Goal: Task Accomplishment & Management: Manage account settings

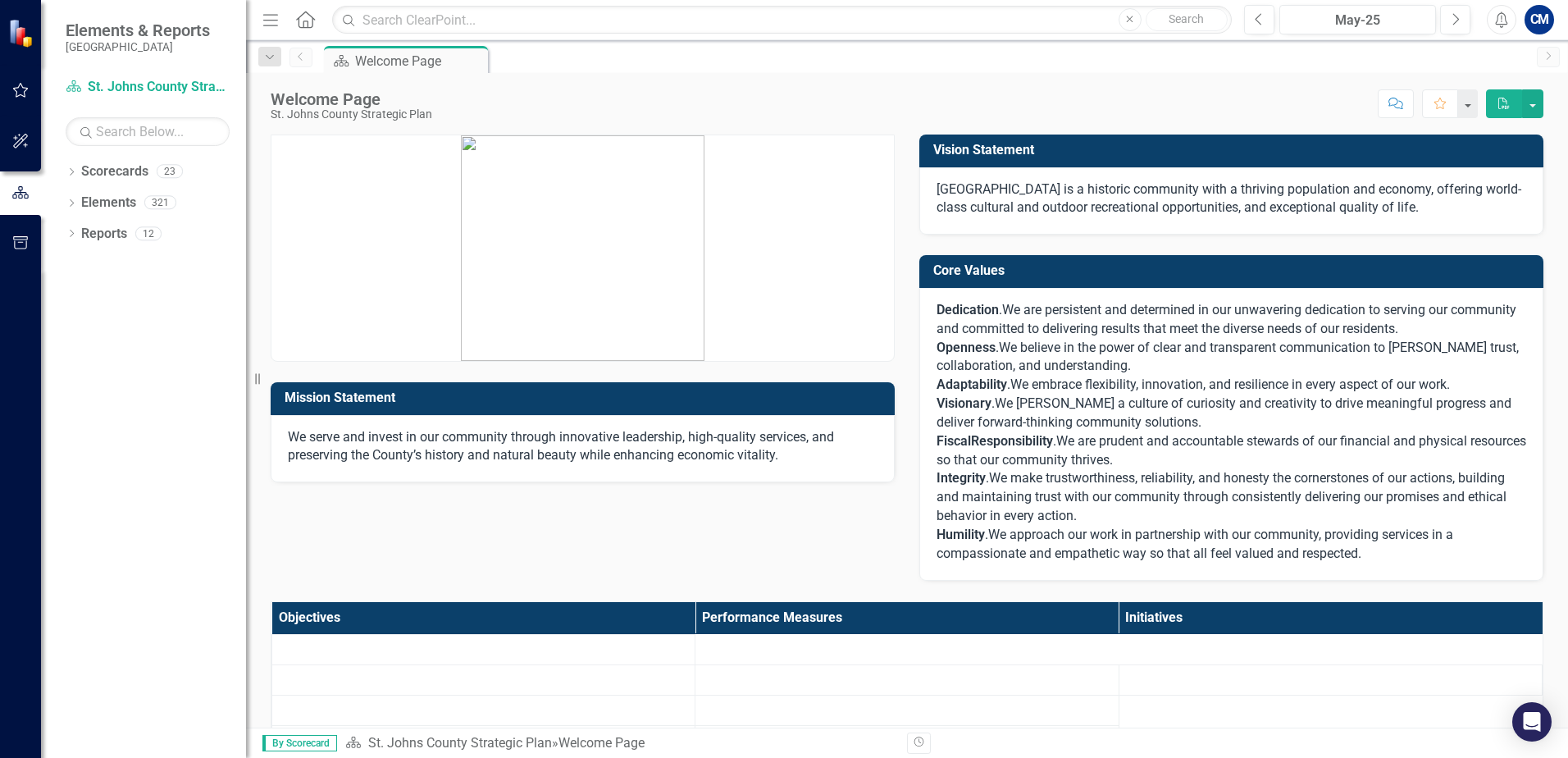
click at [11, 87] on button "button" at bounding box center [21, 91] width 37 height 35
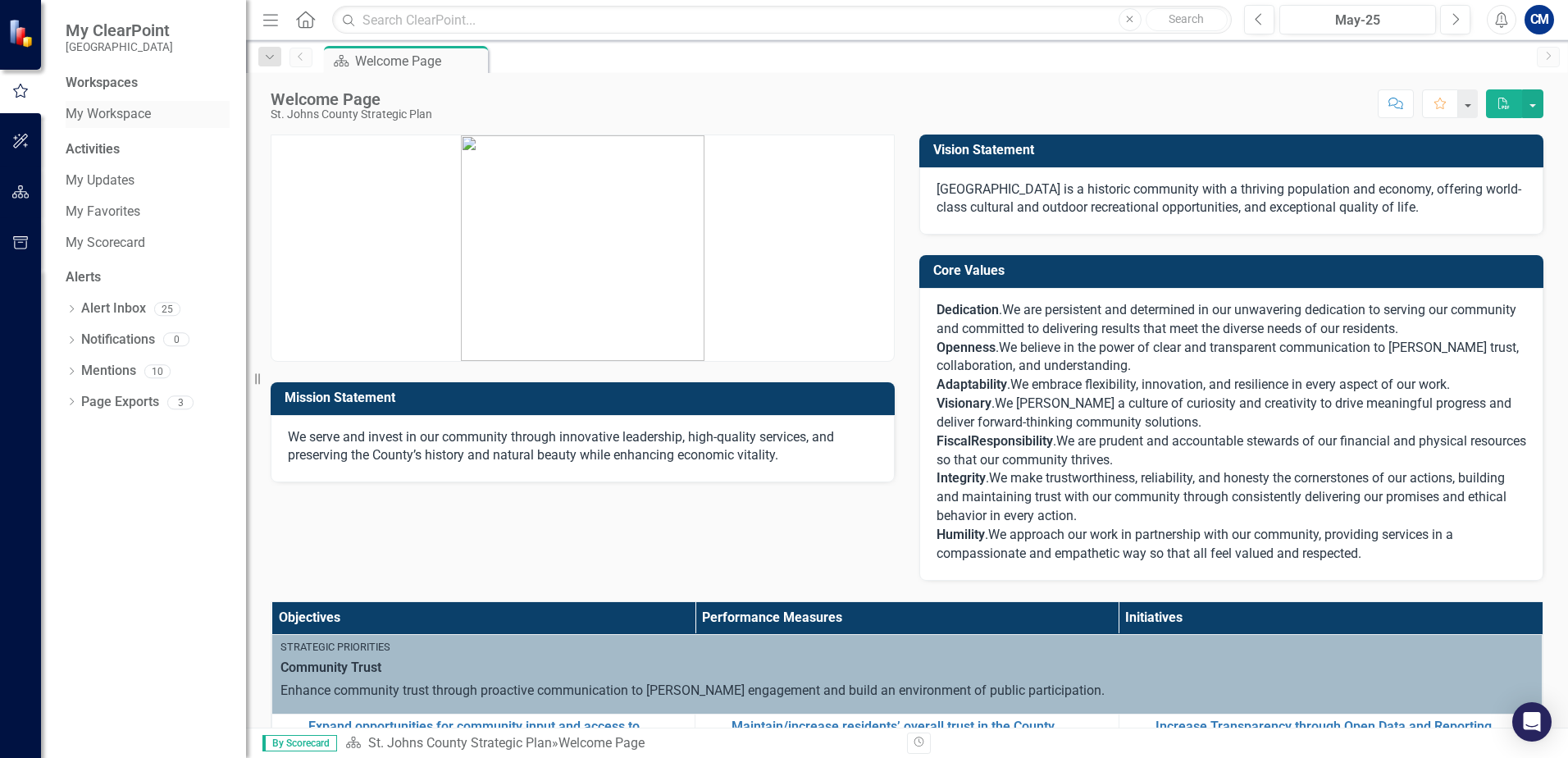
click at [120, 116] on link "My Workspace" at bounding box center [148, 114] width 164 height 19
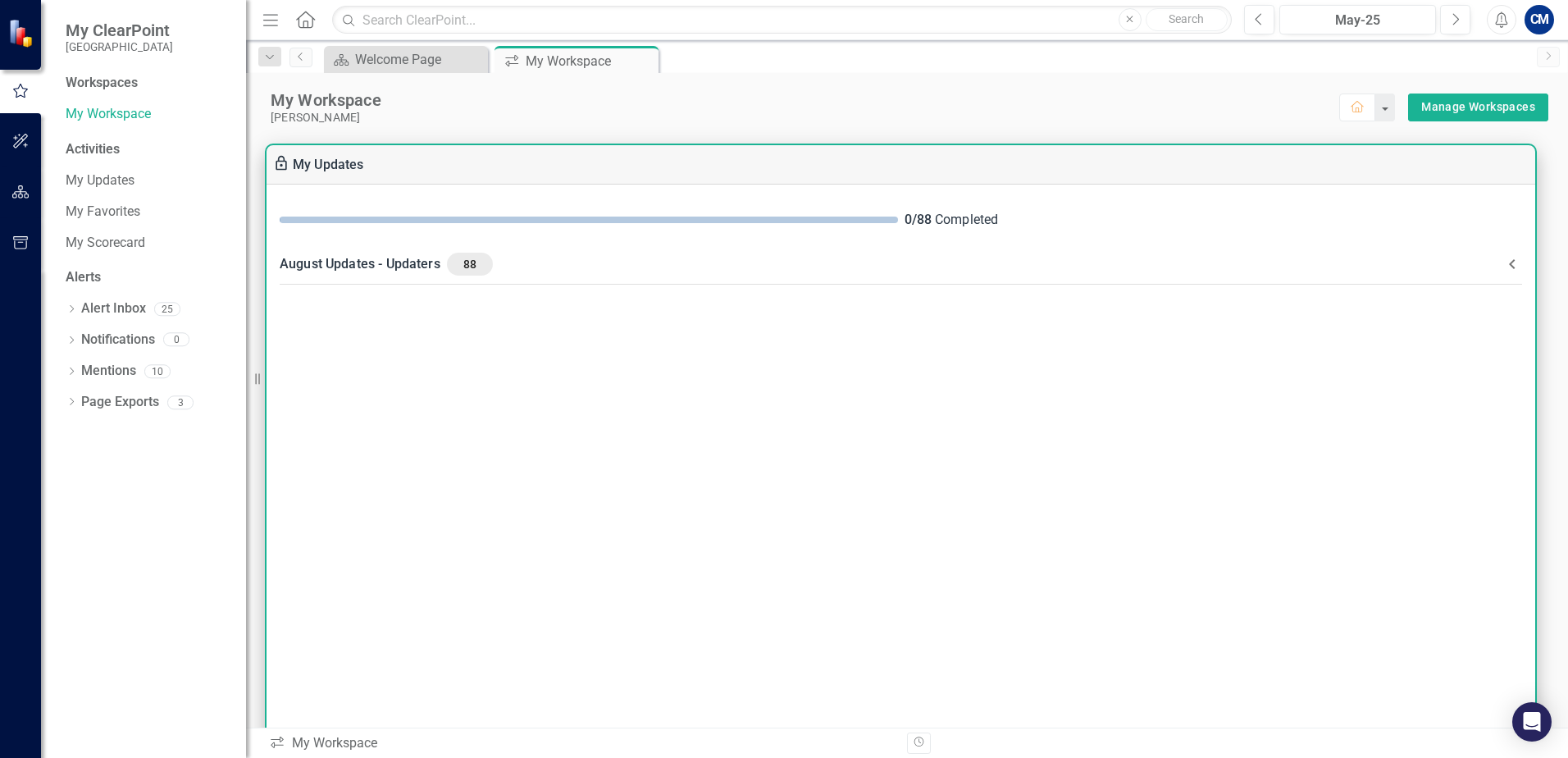
click at [1517, 257] on icon at bounding box center [1512, 264] width 20 height 20
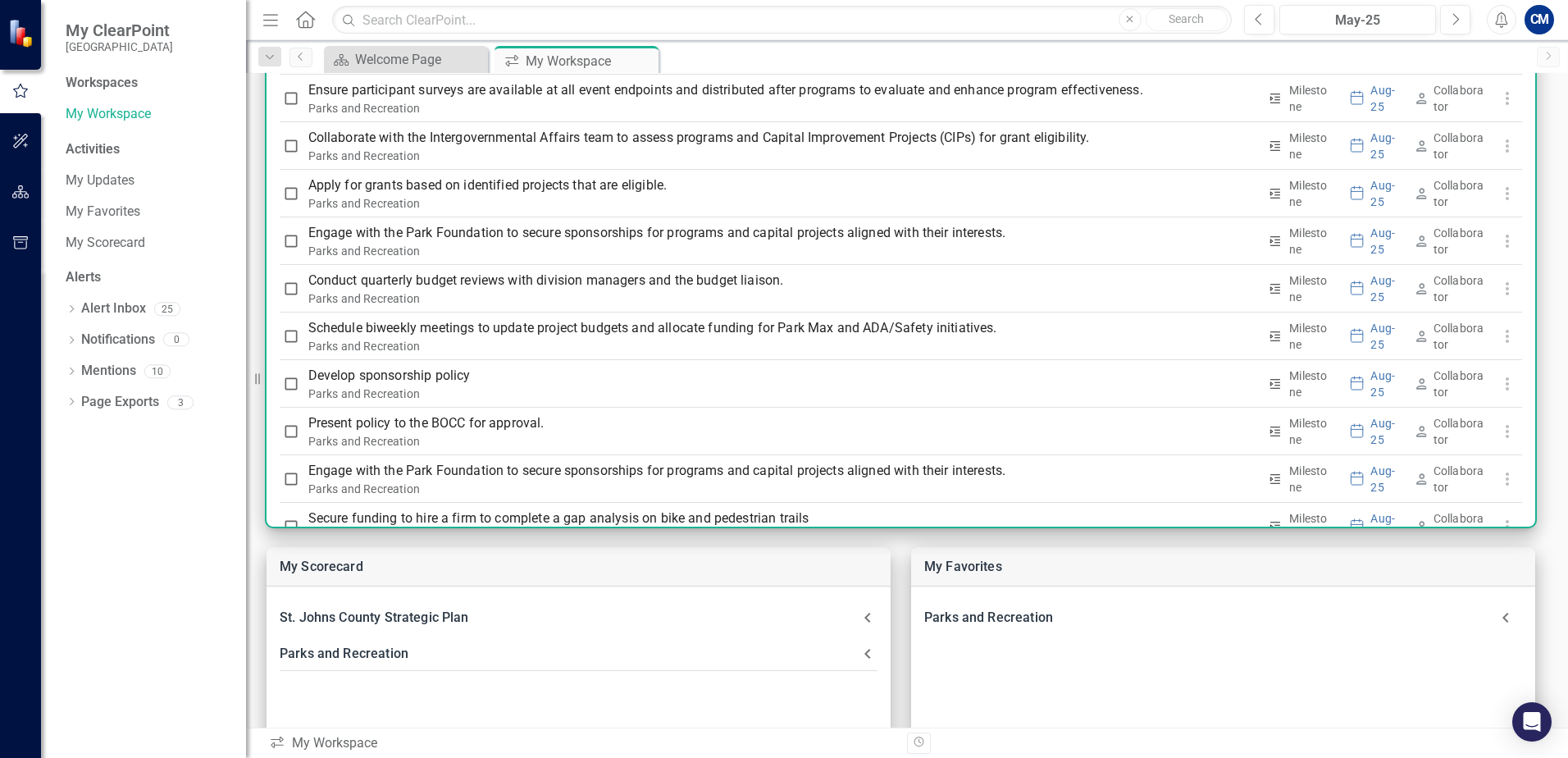
scroll to position [3769, 0]
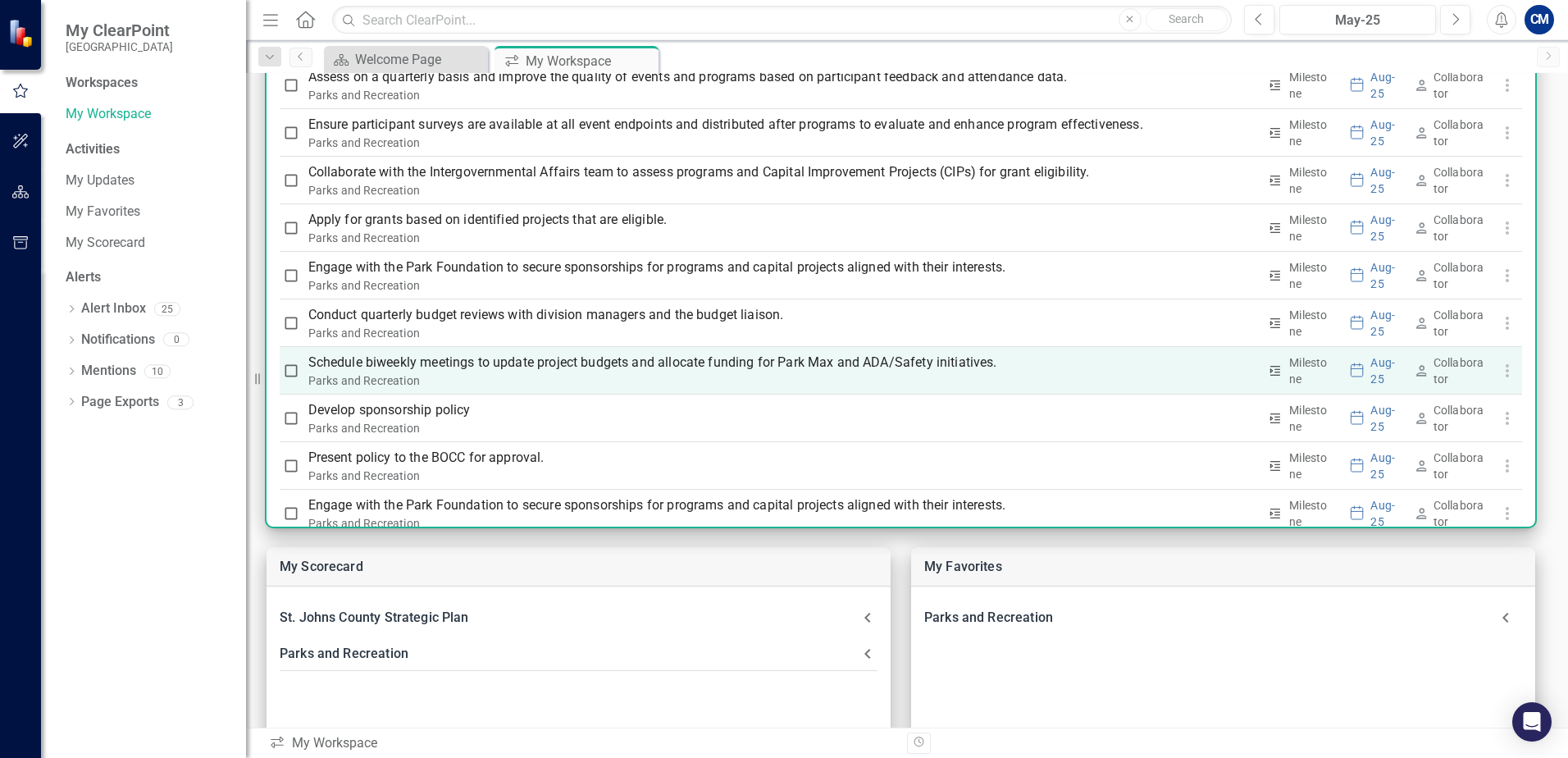
click at [615, 364] on p "Schedule biweekly meetings to update project budgets and allocate funding for P…" at bounding box center [783, 363] width 950 height 20
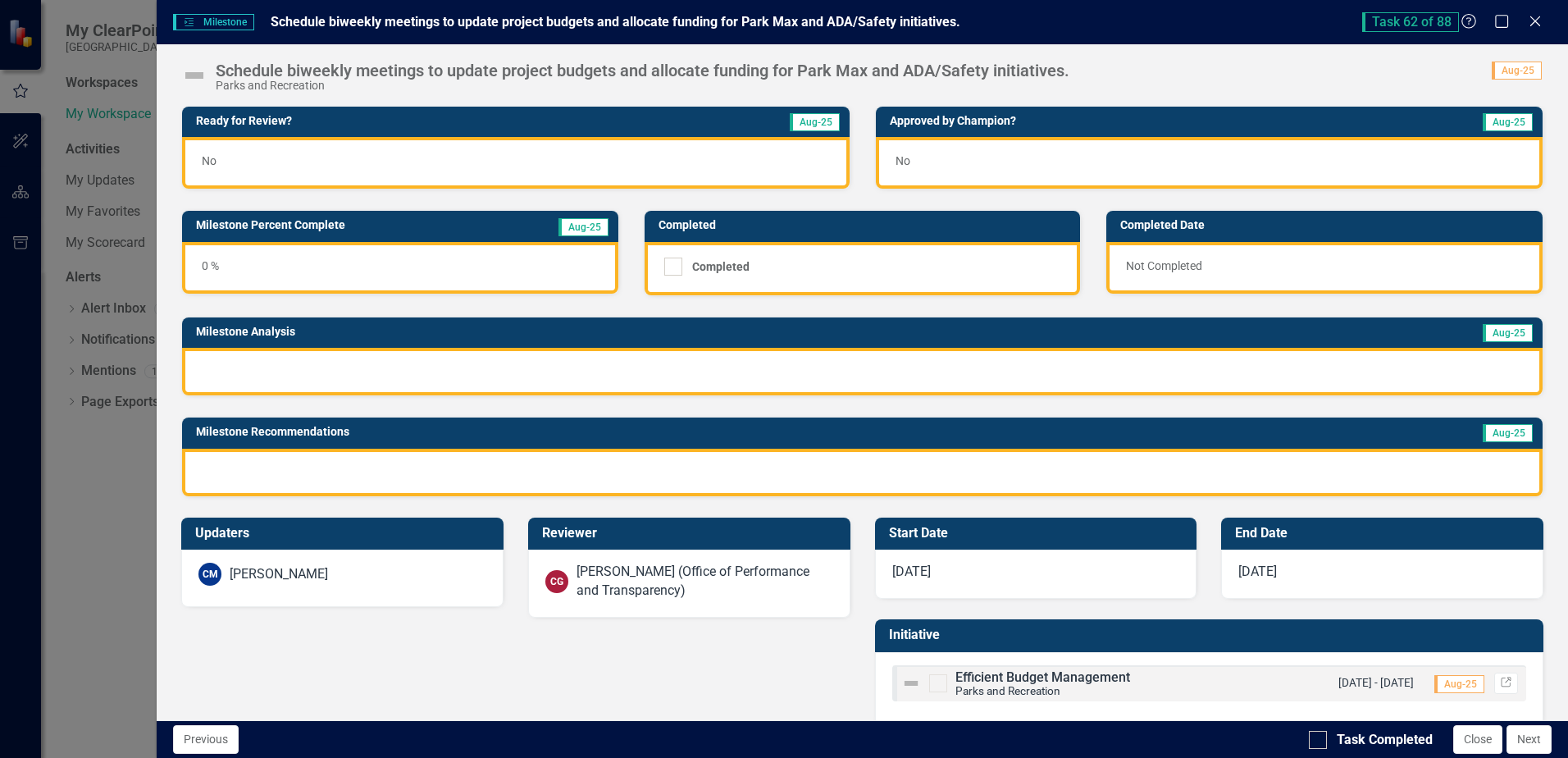
click at [522, 167] on div "No" at bounding box center [515, 162] width 667 height 52
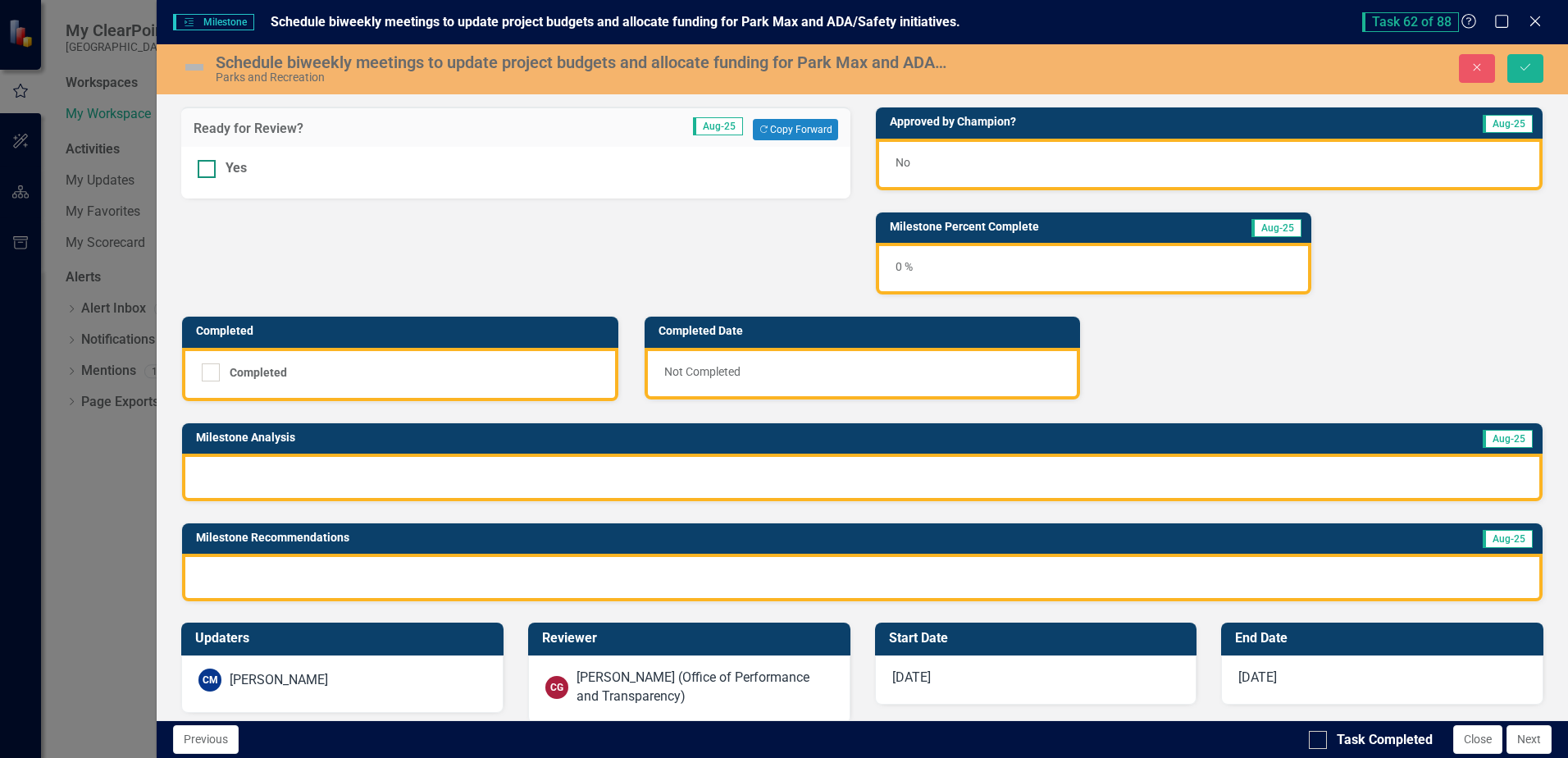
drag, startPoint x: 196, startPoint y: 171, endPoint x: 211, endPoint y: 169, distance: 15.1
click at [197, 171] on div "Yes" at bounding box center [515, 172] width 668 height 52
click at [211, 168] on div at bounding box center [207, 169] width 18 height 18
click at [209, 168] on input "Yes" at bounding box center [203, 166] width 11 height 11
checkbox input "true"
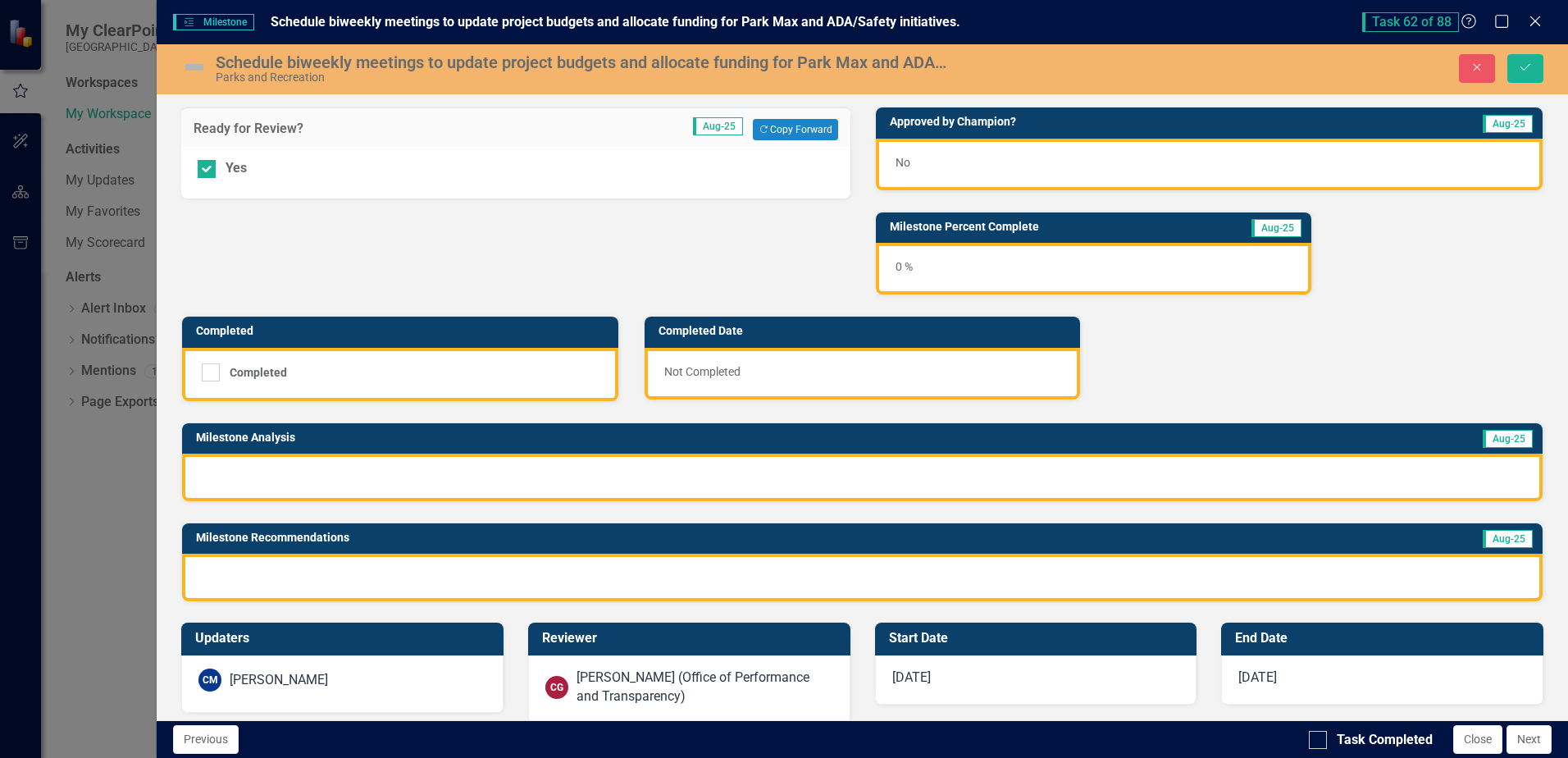
drag, startPoint x: 1240, startPoint y: 335, endPoint x: 1060, endPoint y: 200, distance: 225.0
click at [1239, 333] on div "Ready for Review? Aug-25 Copy Forward Copy Forward Yes Approved by Champion? Au…" at bounding box center [861, 344] width 1387 height 516
click at [1009, 162] on div "No" at bounding box center [1209, 164] width 667 height 52
click at [1009, 160] on div "No" at bounding box center [1209, 164] width 667 height 52
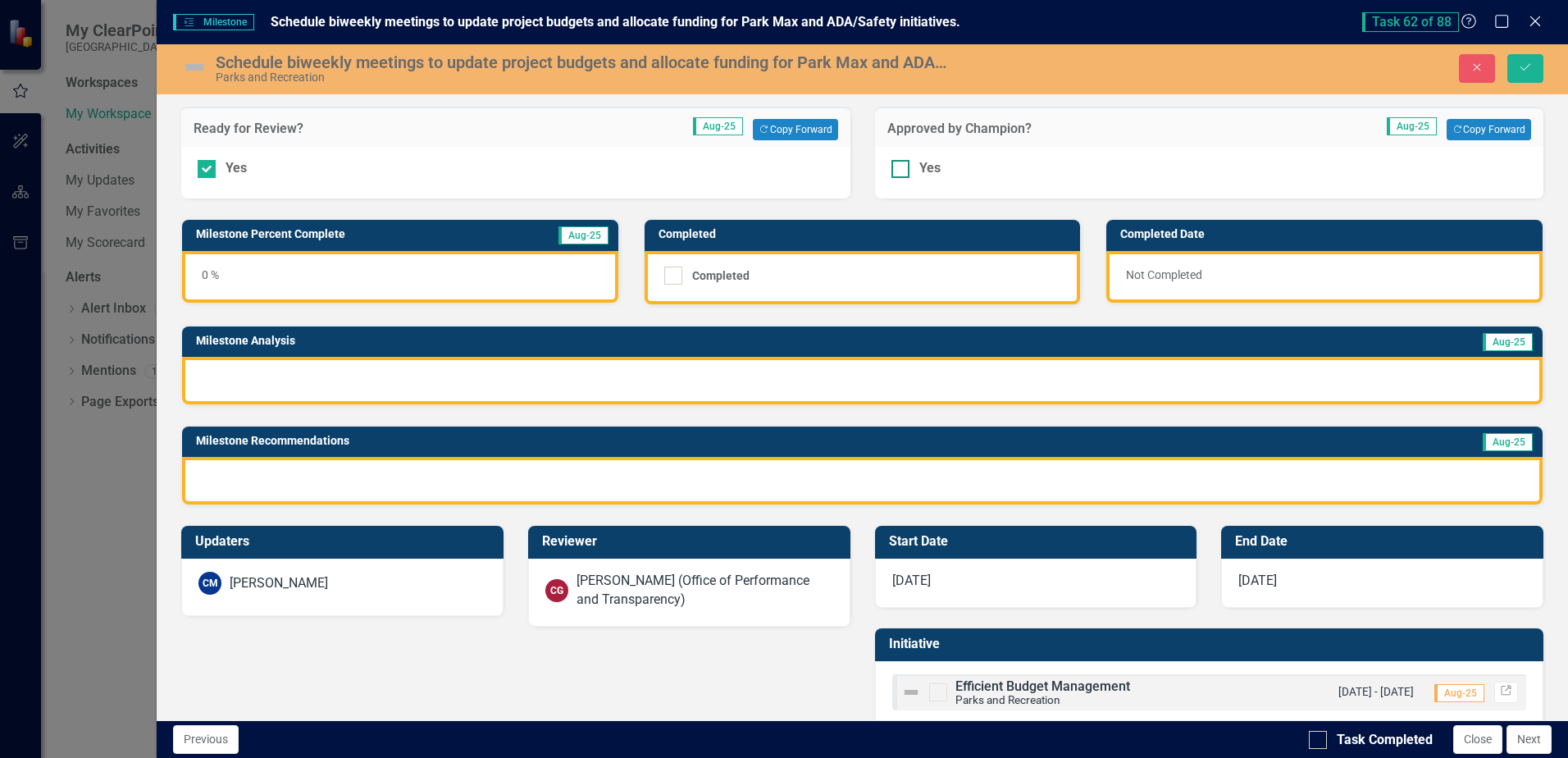
click at [892, 170] on div at bounding box center [901, 169] width 18 height 18
click at [892, 170] on input "Yes" at bounding box center [897, 166] width 11 height 11
checkbox input "true"
click at [783, 207] on div "Completed Completed" at bounding box center [862, 251] width 463 height 106
click at [440, 380] on div at bounding box center [862, 381] width 1360 height 47
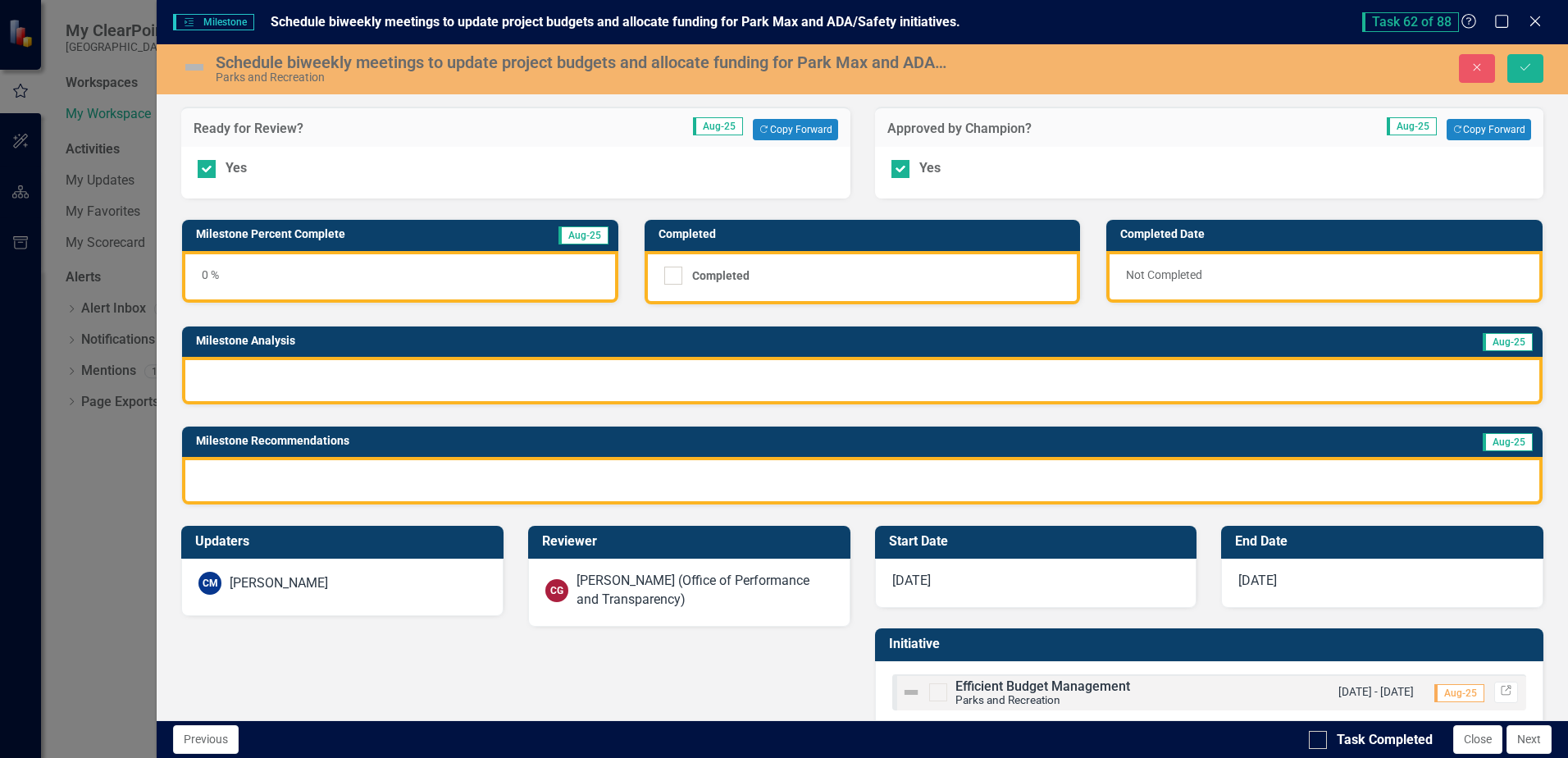
click at [440, 380] on div at bounding box center [862, 381] width 1360 height 47
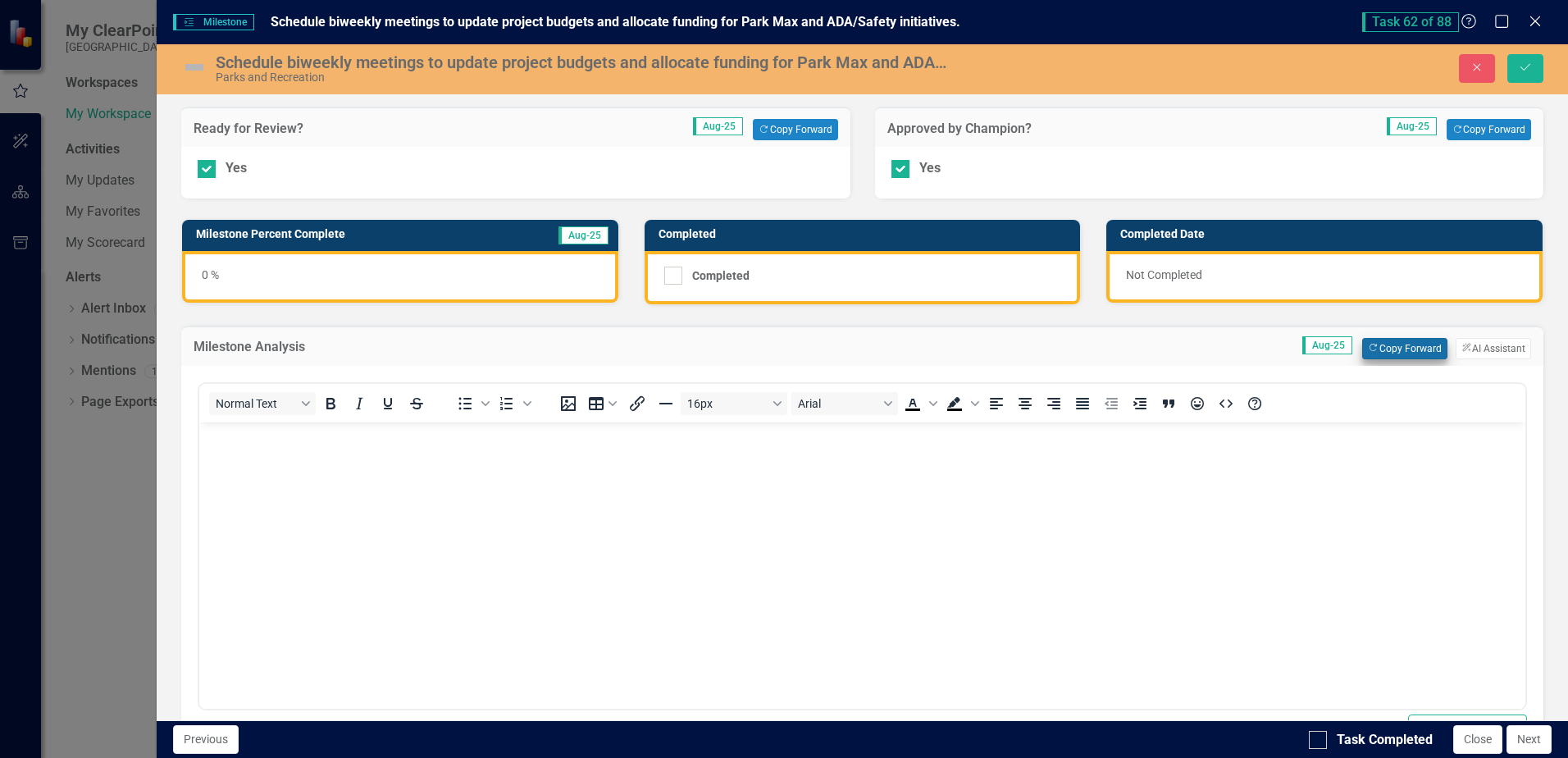
scroll to position [0, 0]
click at [1420, 353] on button "Copy Forward Copy Forward" at bounding box center [1404, 348] width 85 height 21
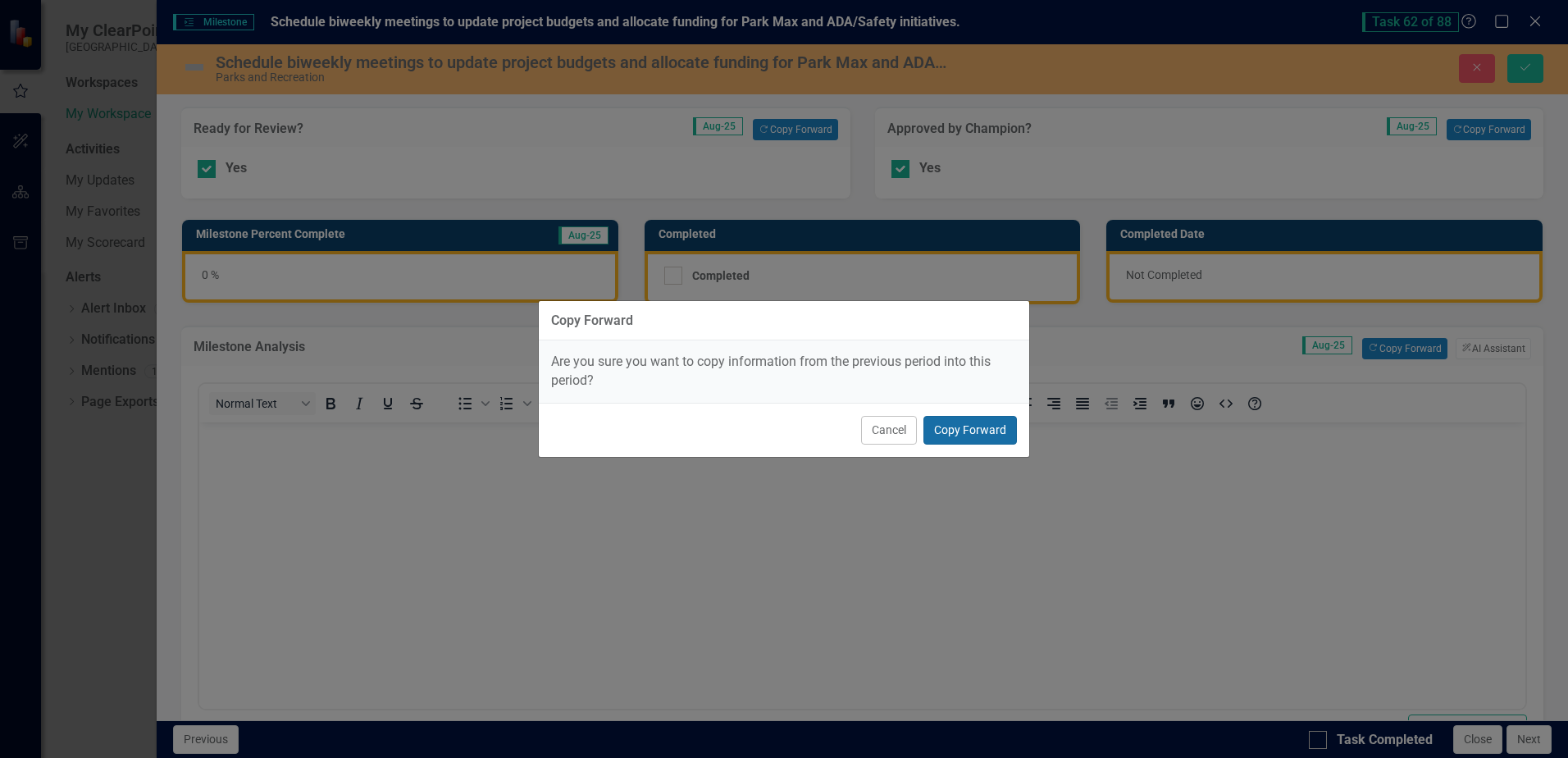
click at [967, 425] on button "Copy Forward" at bounding box center [970, 431] width 94 height 29
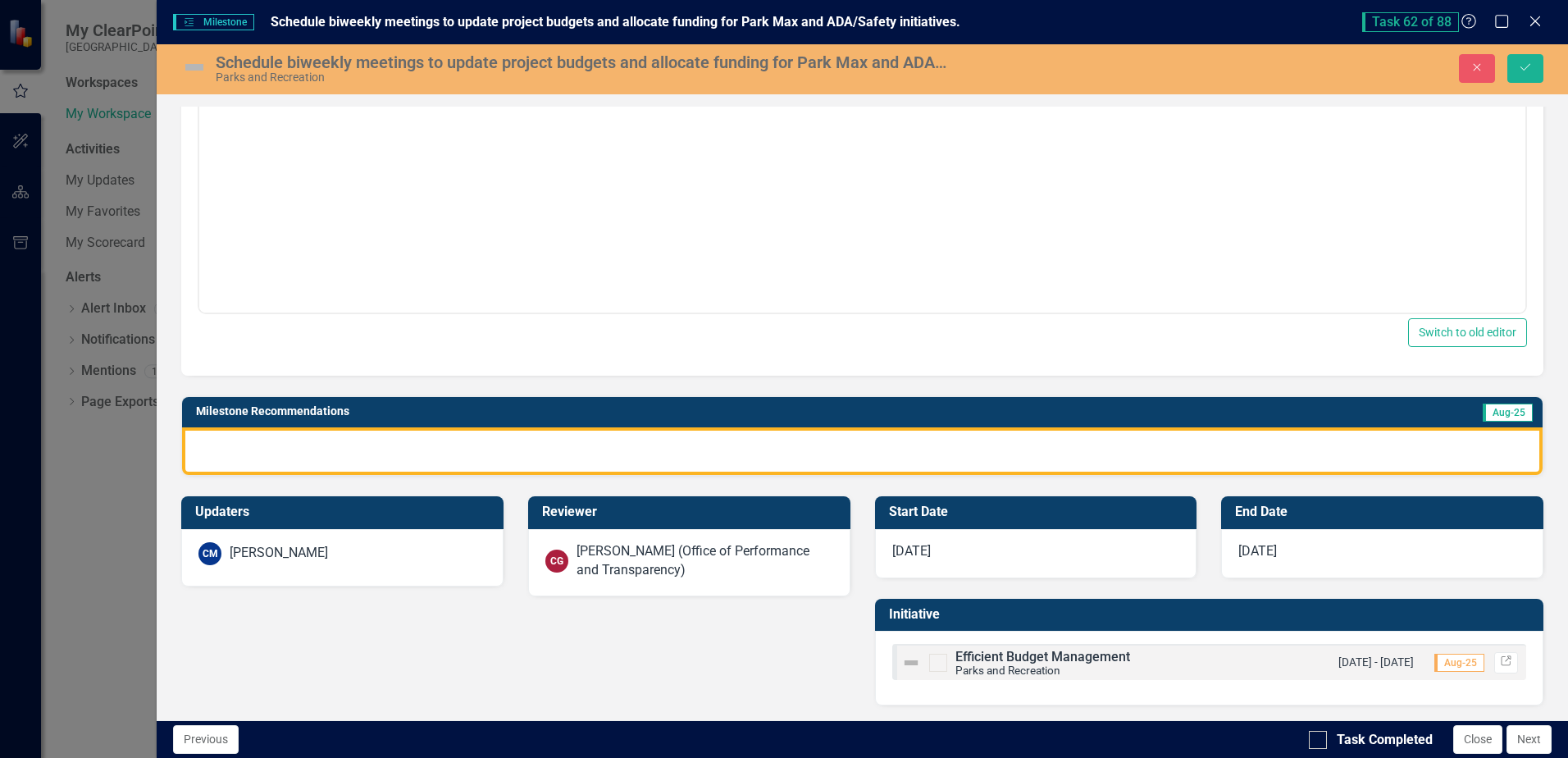
scroll to position [398, 0]
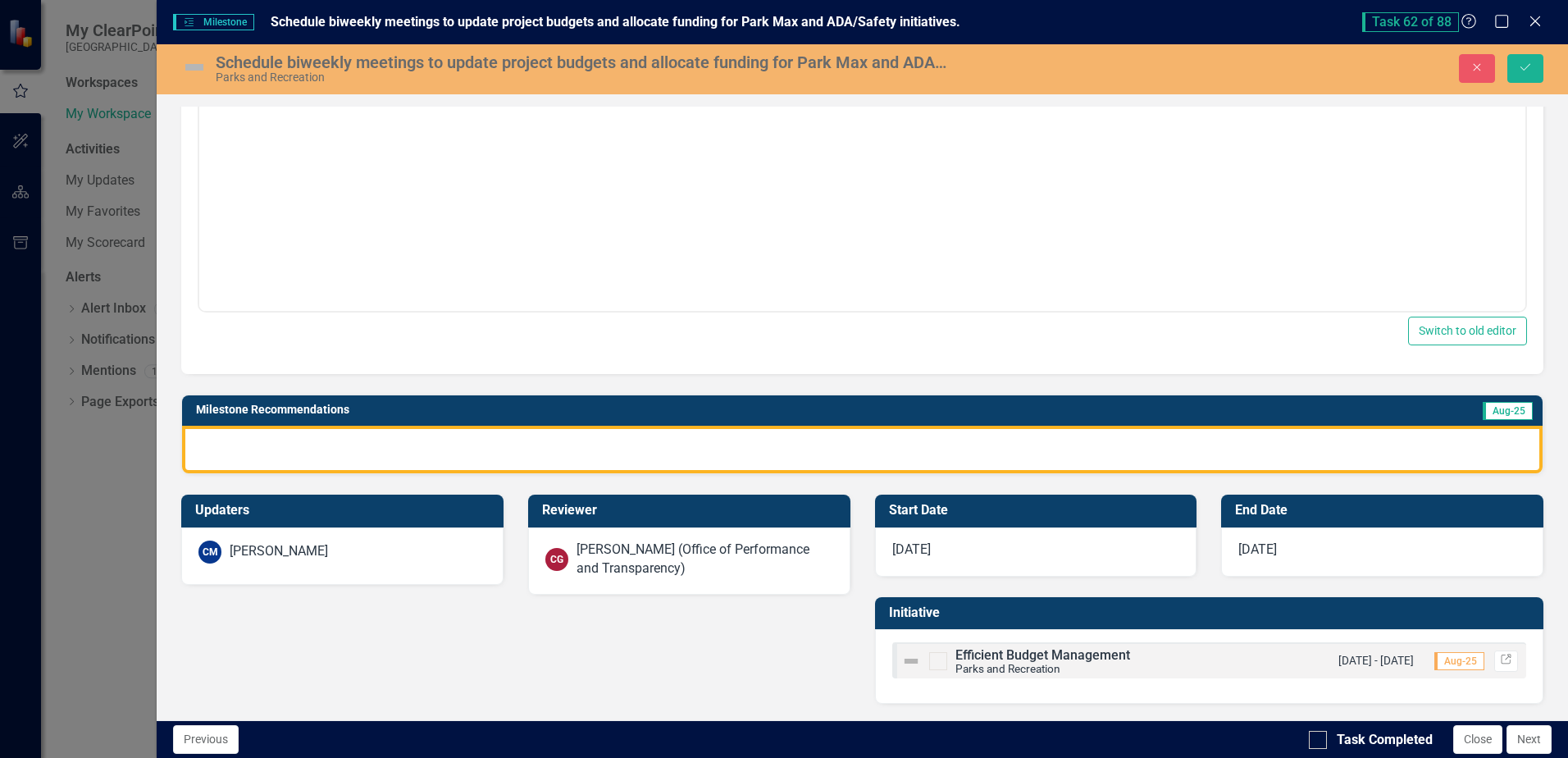
click at [916, 445] on div at bounding box center [862, 449] width 1360 height 47
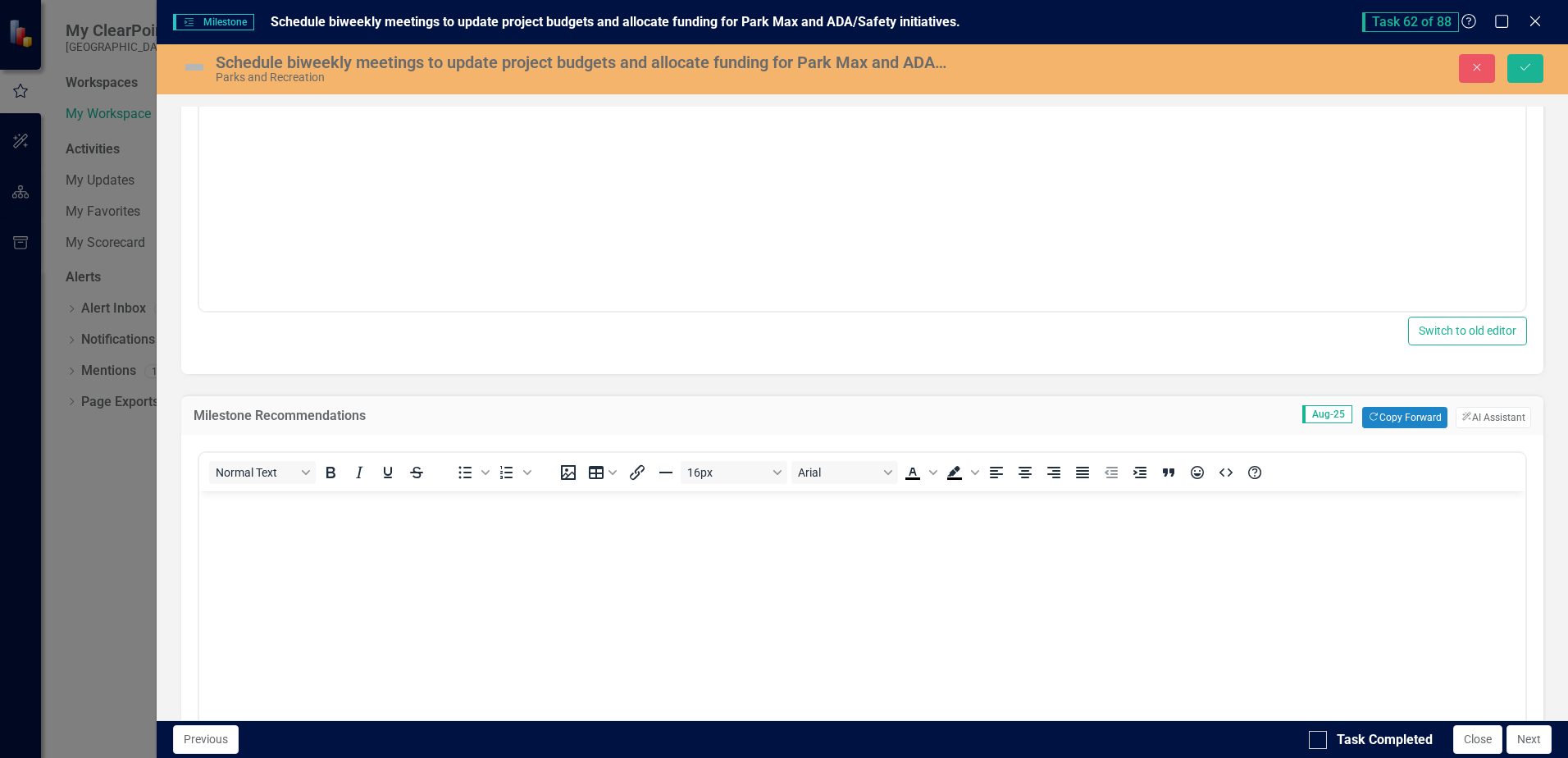
scroll to position [0, 0]
click at [1418, 425] on button "Copy Forward Copy Forward" at bounding box center [1404, 417] width 85 height 21
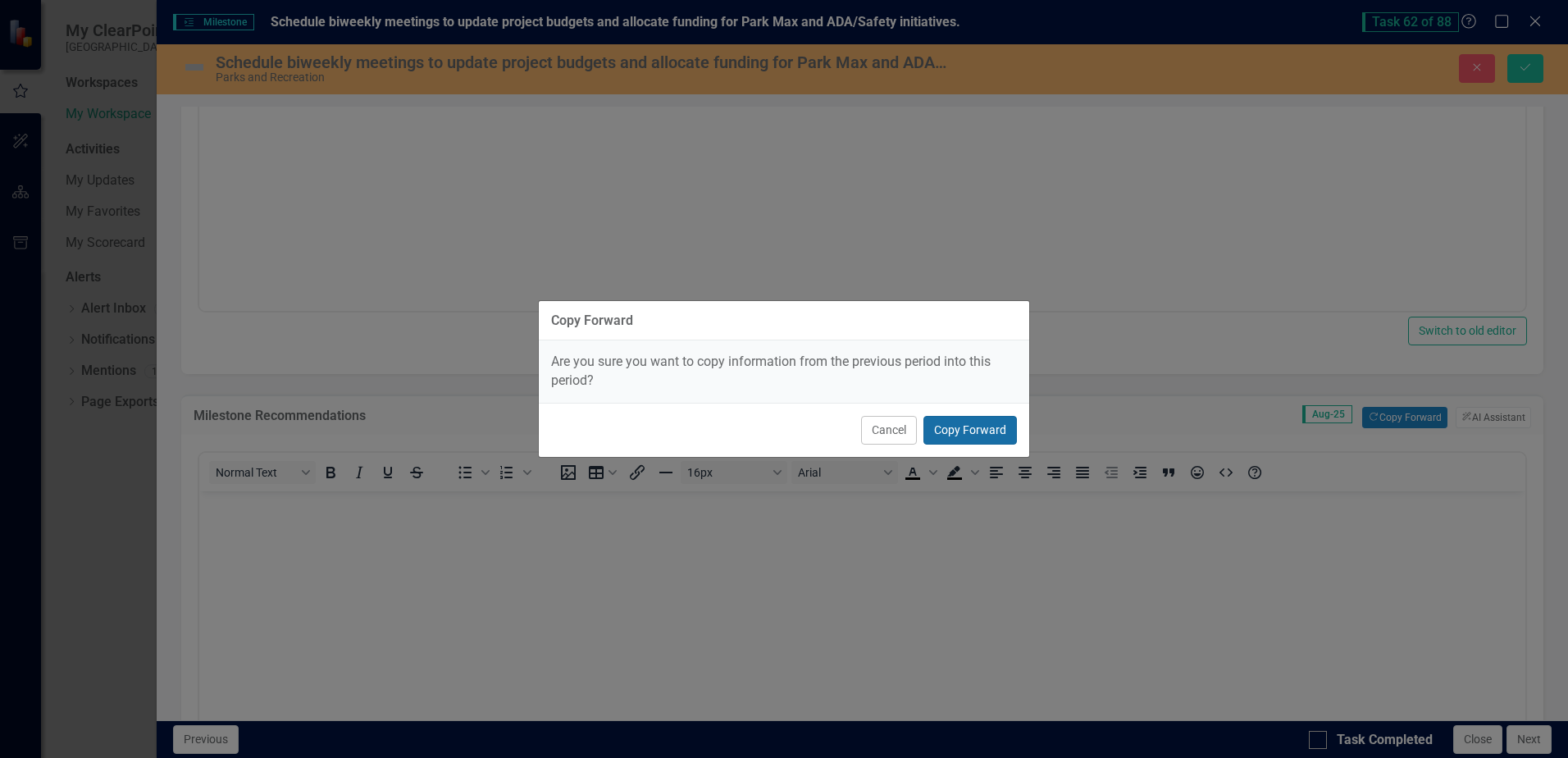
click at [986, 436] on button "Copy Forward" at bounding box center [970, 431] width 94 height 29
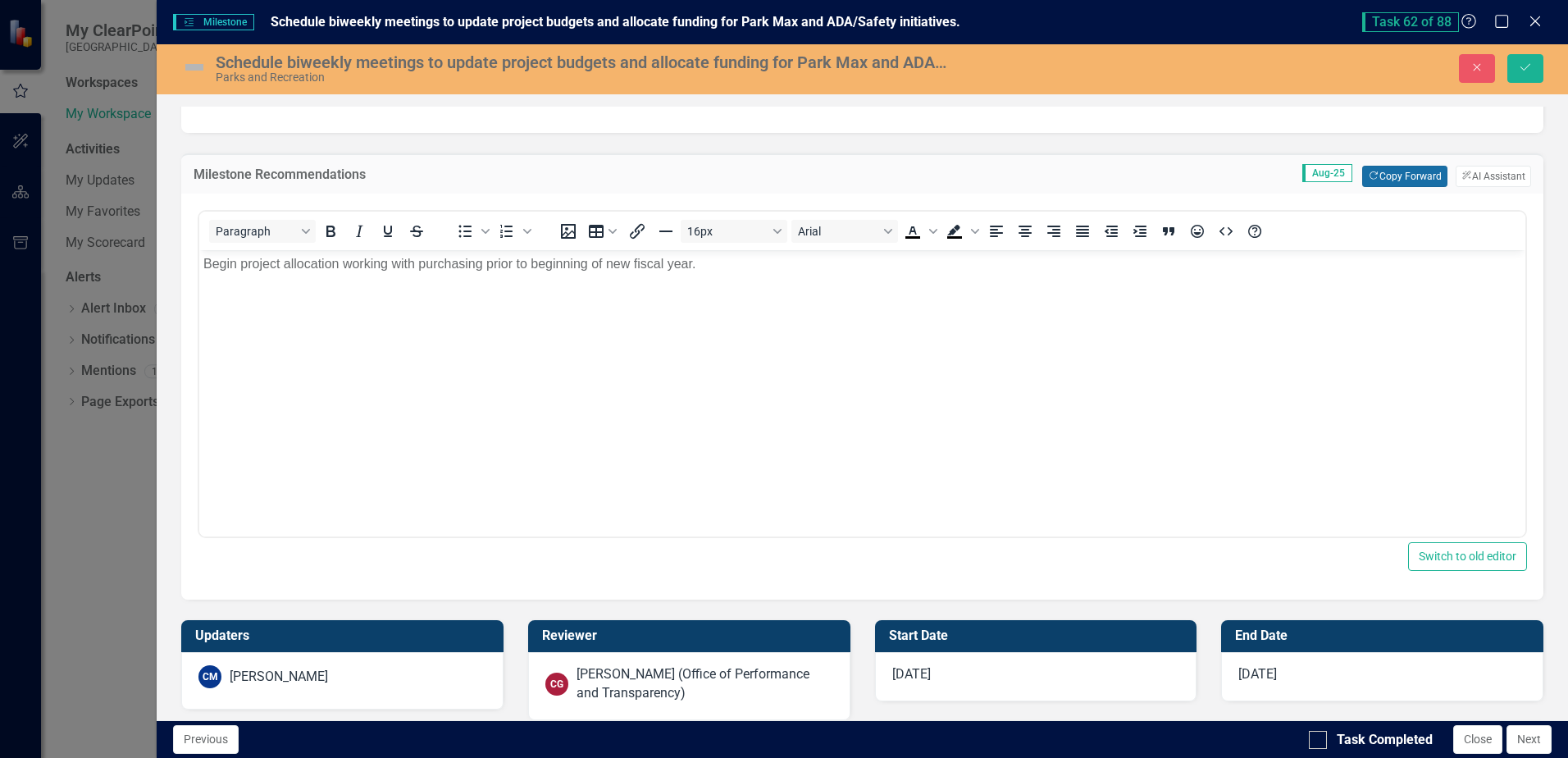
scroll to position [763, 0]
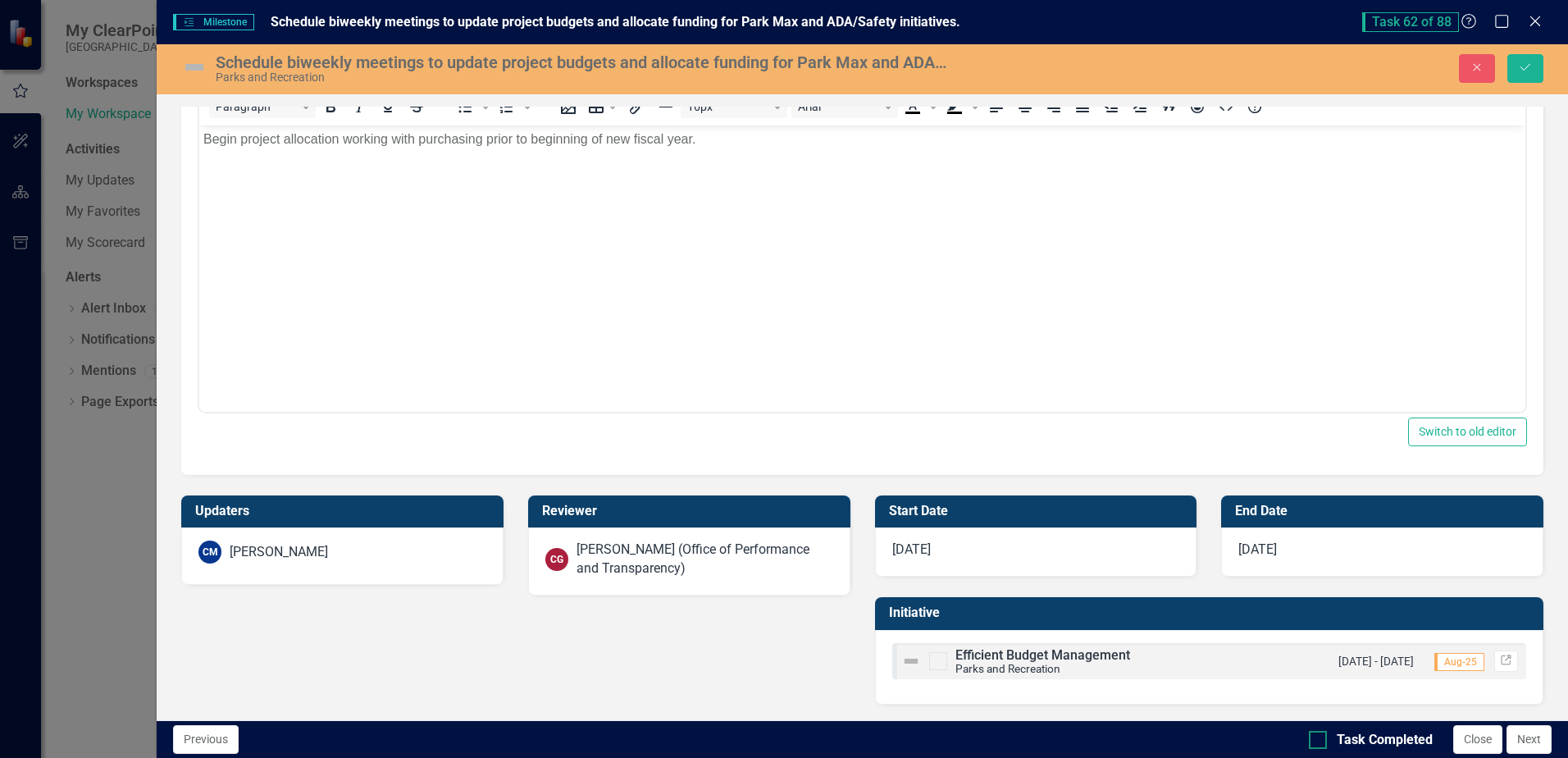
click at [1314, 741] on input "Task Completed" at bounding box center [1314, 736] width 11 height 11
checkbox input "true"
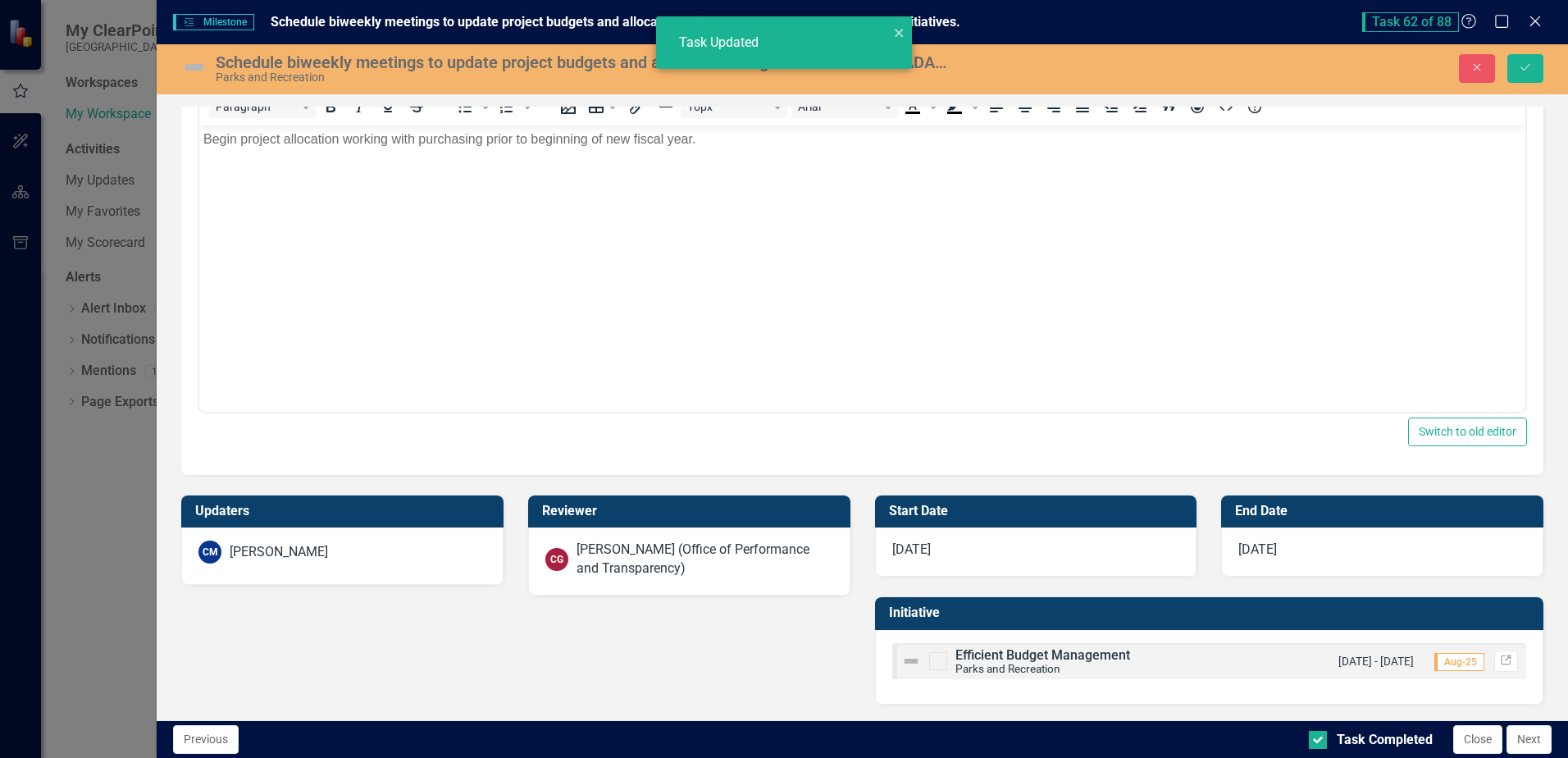
checkbox input "true"
click at [1527, 70] on icon "Save" at bounding box center [1525, 67] width 15 height 12
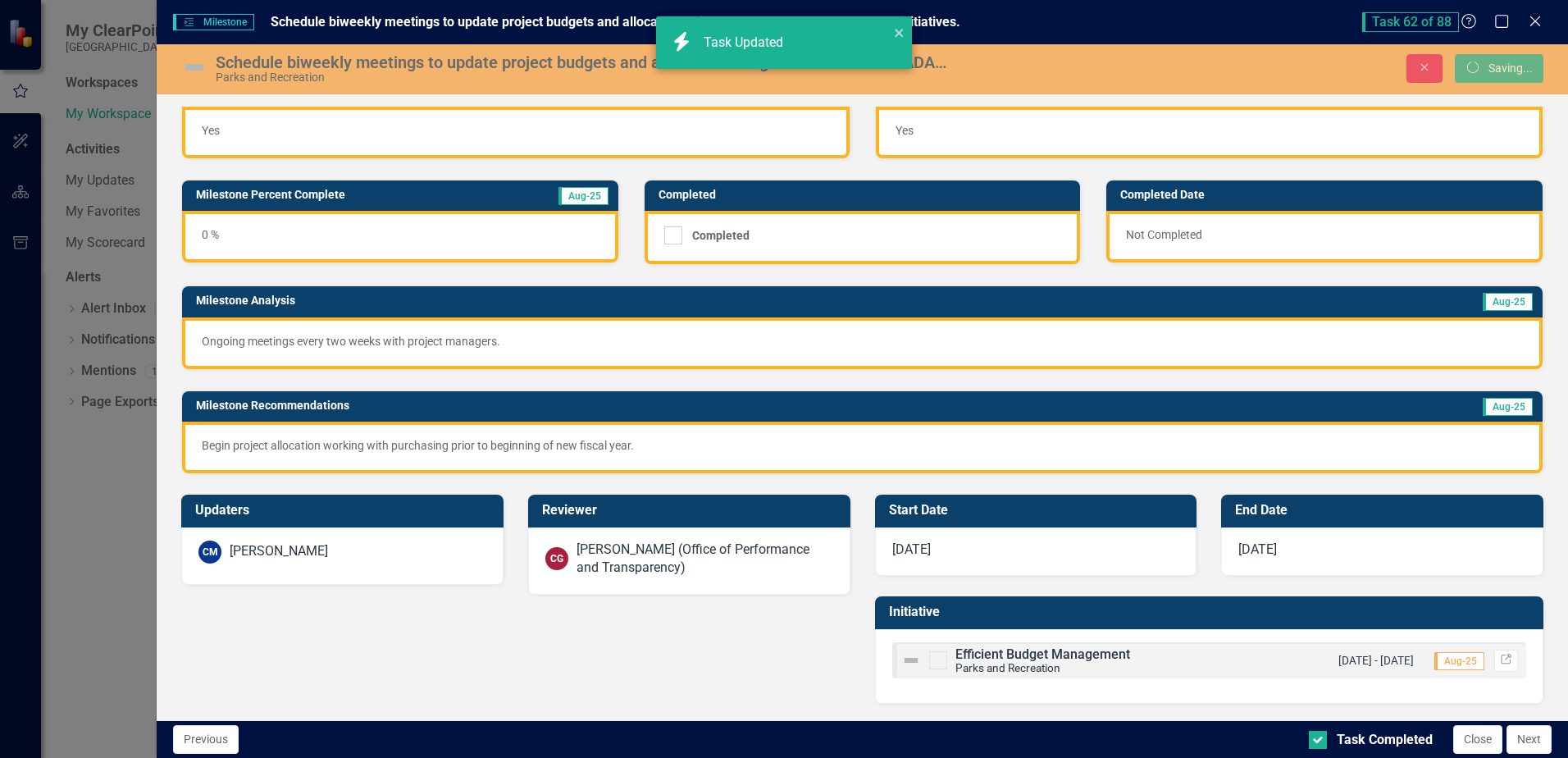
scroll to position [32, 0]
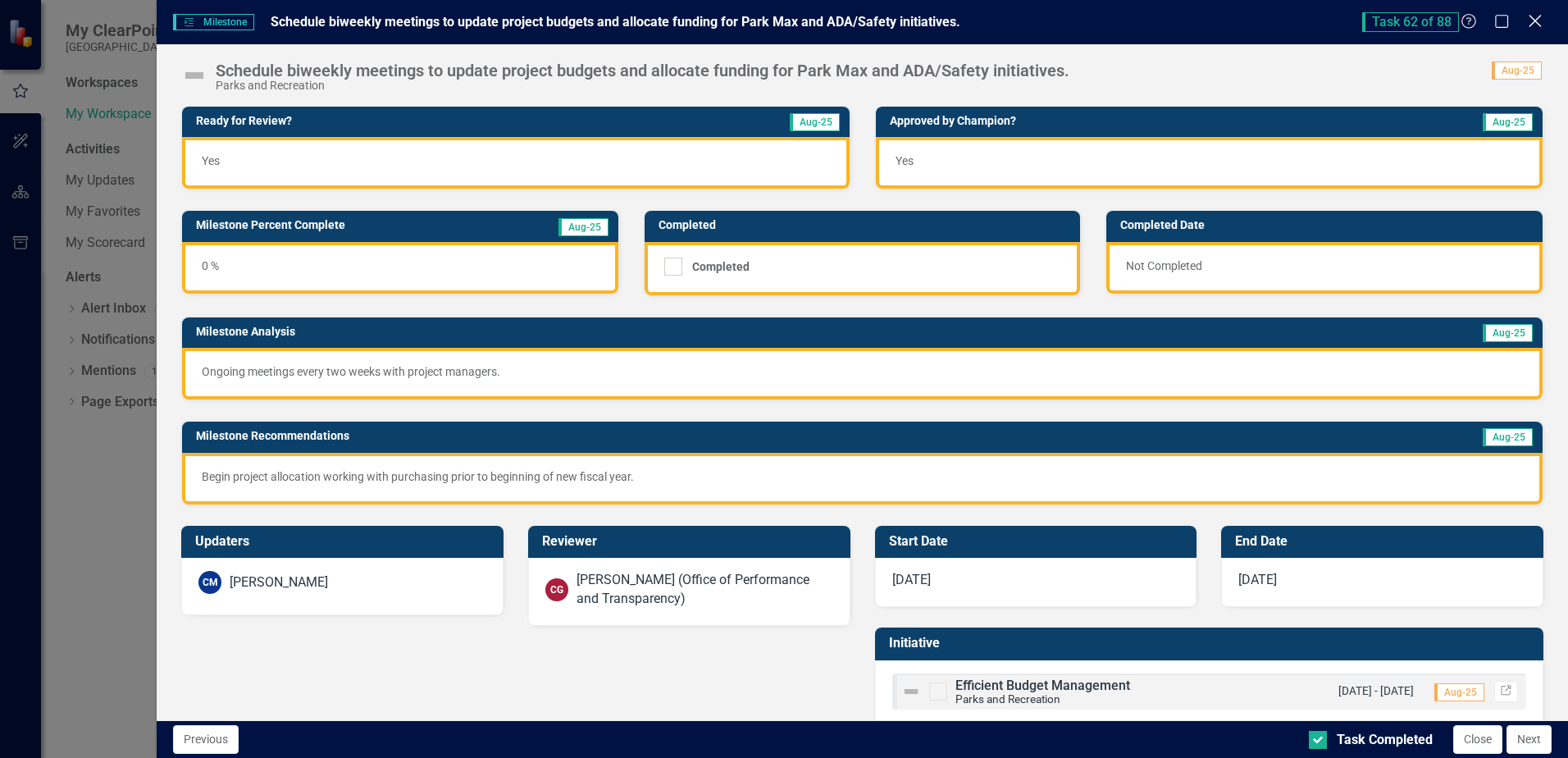
click at [1540, 22] on icon "Close" at bounding box center [1534, 20] width 21 height 15
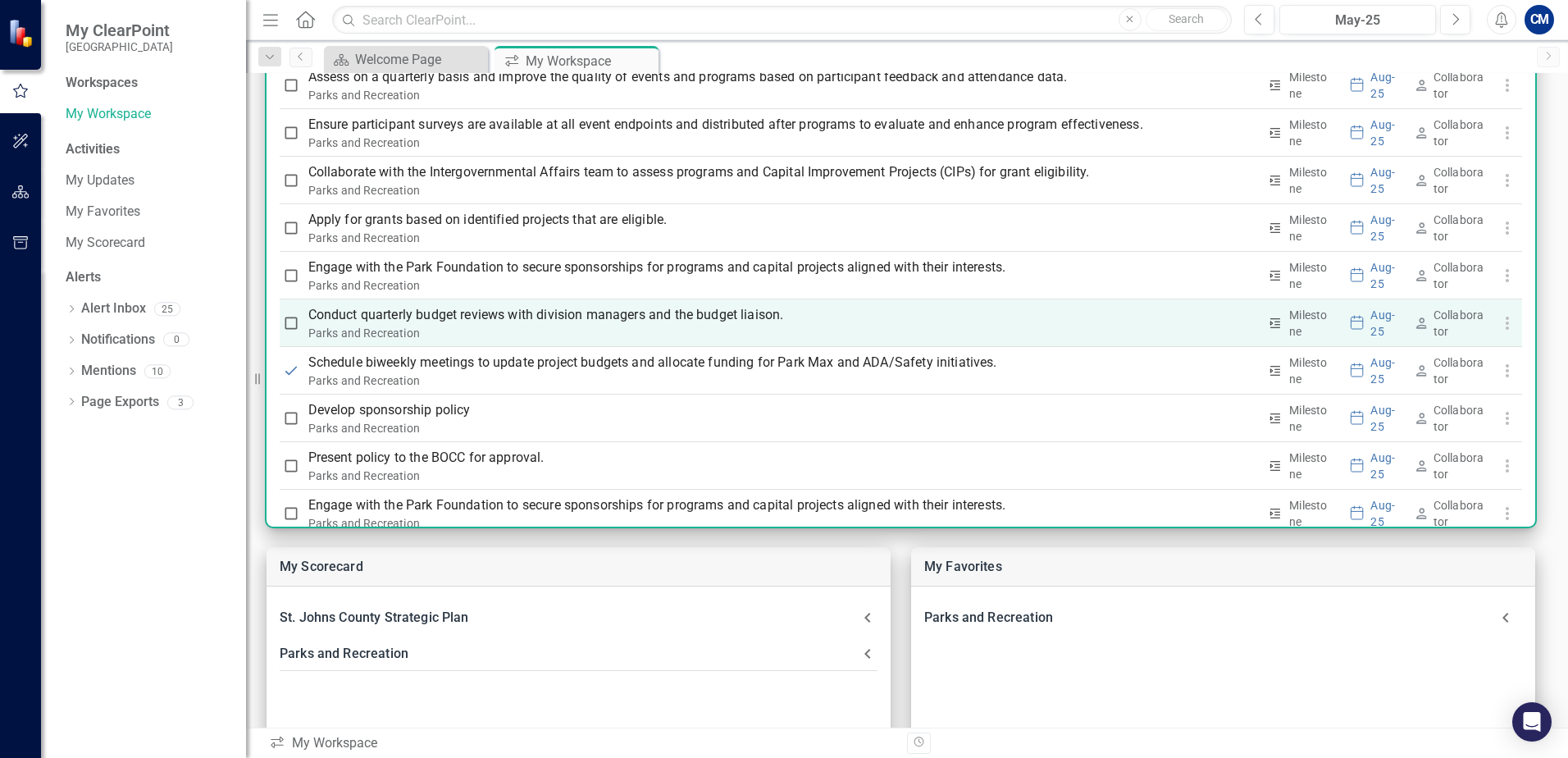
click at [583, 317] on p "Conduct quarterly budget reviews with division managers and the budget liaison." at bounding box center [783, 315] width 950 height 20
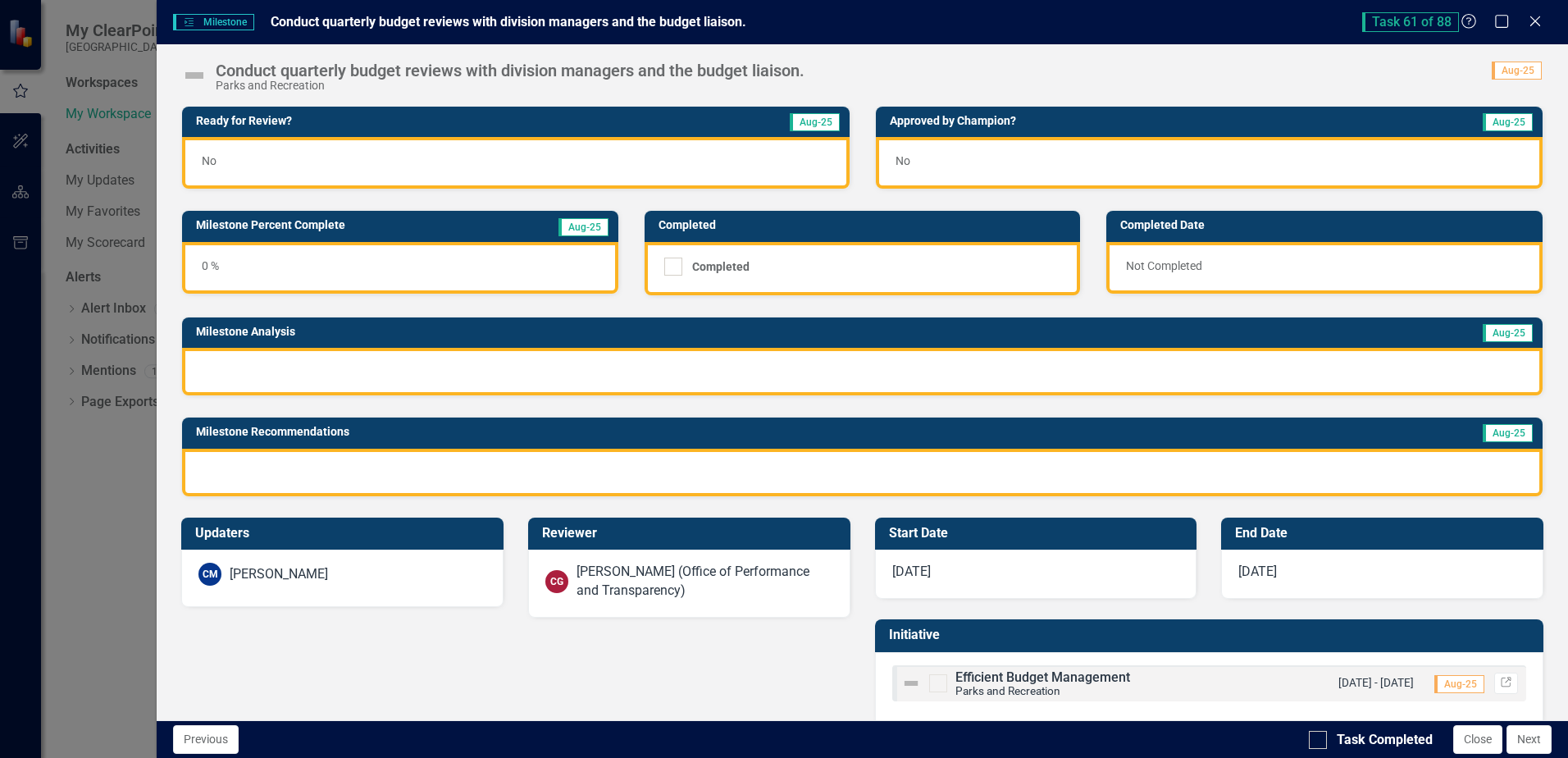
click at [632, 156] on div "No" at bounding box center [515, 162] width 667 height 52
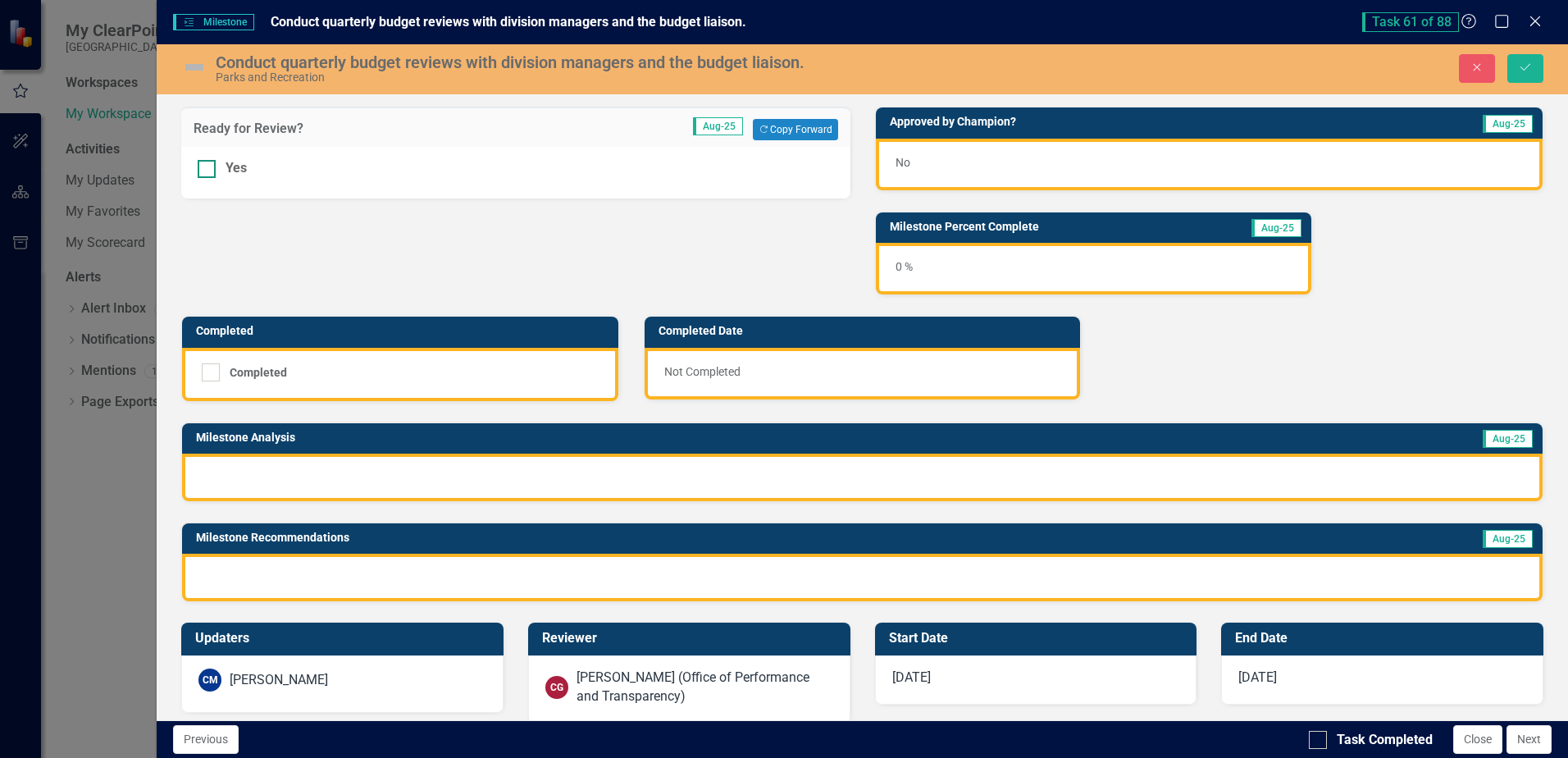
click at [212, 174] on div at bounding box center [207, 169] width 18 height 18
click at [209, 170] on input "Yes" at bounding box center [203, 166] width 11 height 11
checkbox input "true"
click at [938, 170] on div "No" at bounding box center [1209, 164] width 667 height 52
click at [937, 170] on div "No" at bounding box center [1209, 164] width 667 height 52
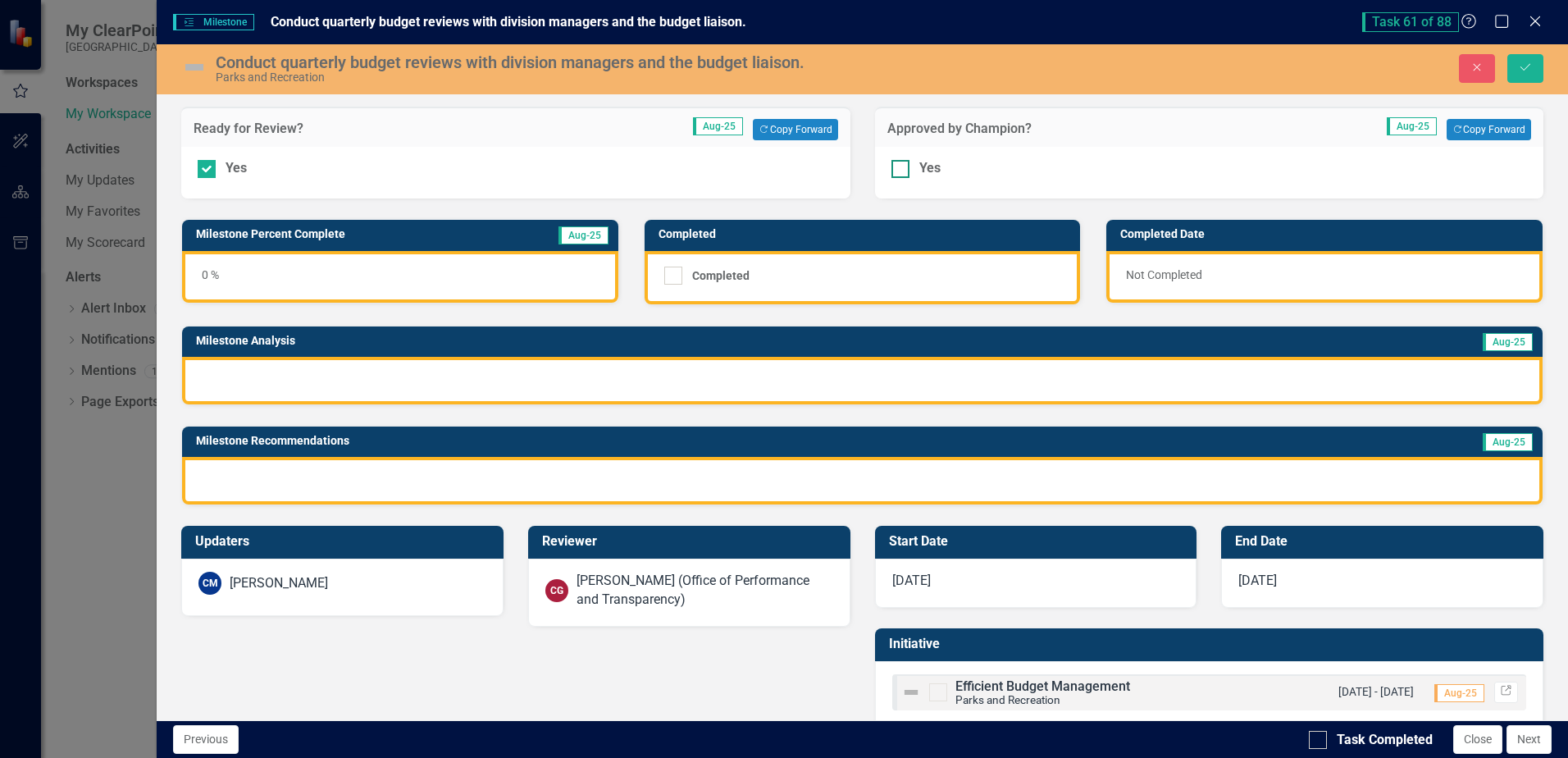
click at [894, 169] on input "Yes" at bounding box center [897, 166] width 11 height 11
checkbox input "true"
click at [453, 376] on div at bounding box center [862, 381] width 1360 height 47
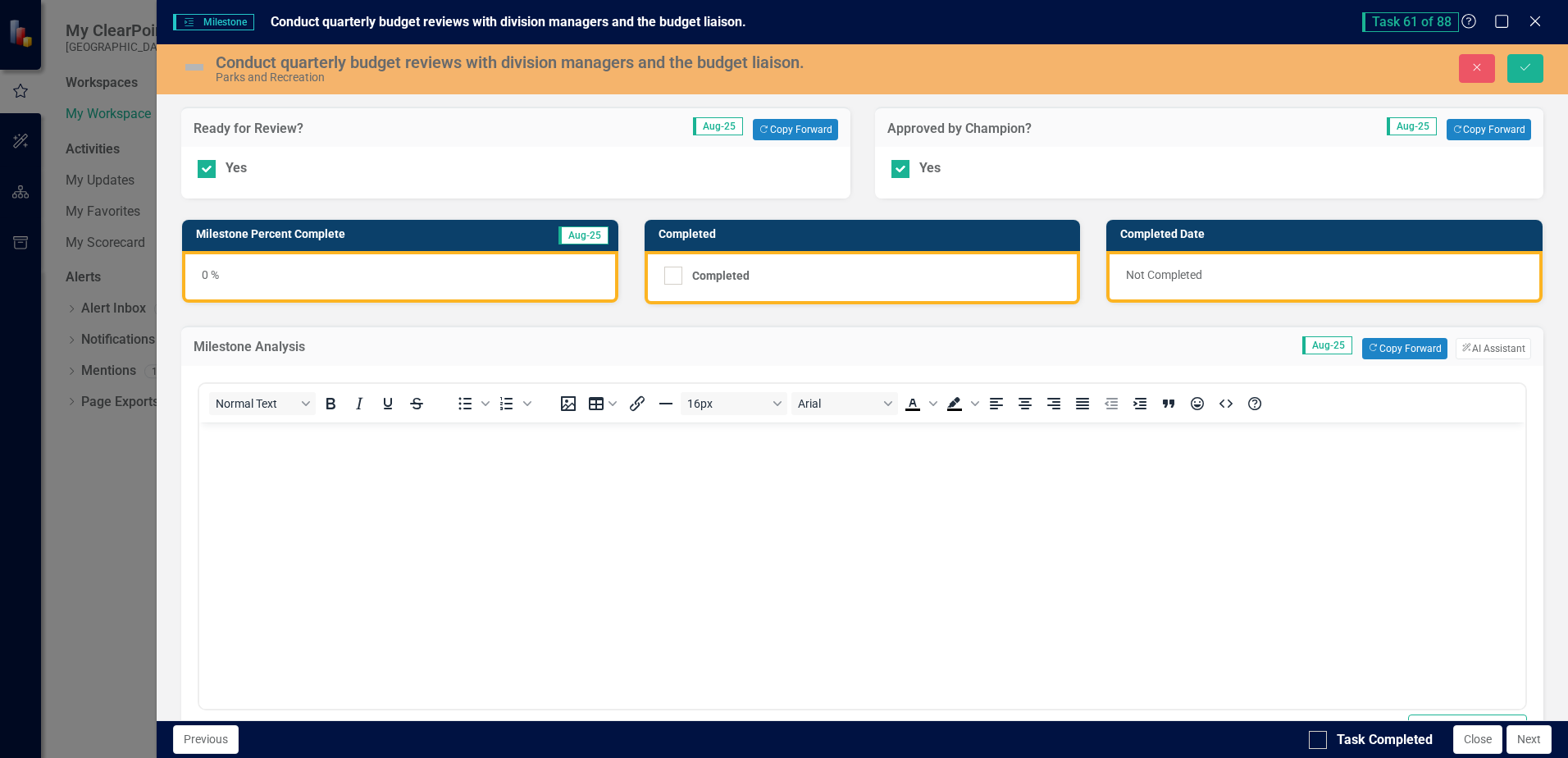
scroll to position [0, 0]
click at [1388, 335] on div "Milestone Analysis Aug-25 Copy Forward Copy Forward ClearPoint AI AI Assistant" at bounding box center [862, 345] width 1362 height 40
click at [1388, 349] on button "Copy Forward Copy Forward" at bounding box center [1404, 348] width 85 height 21
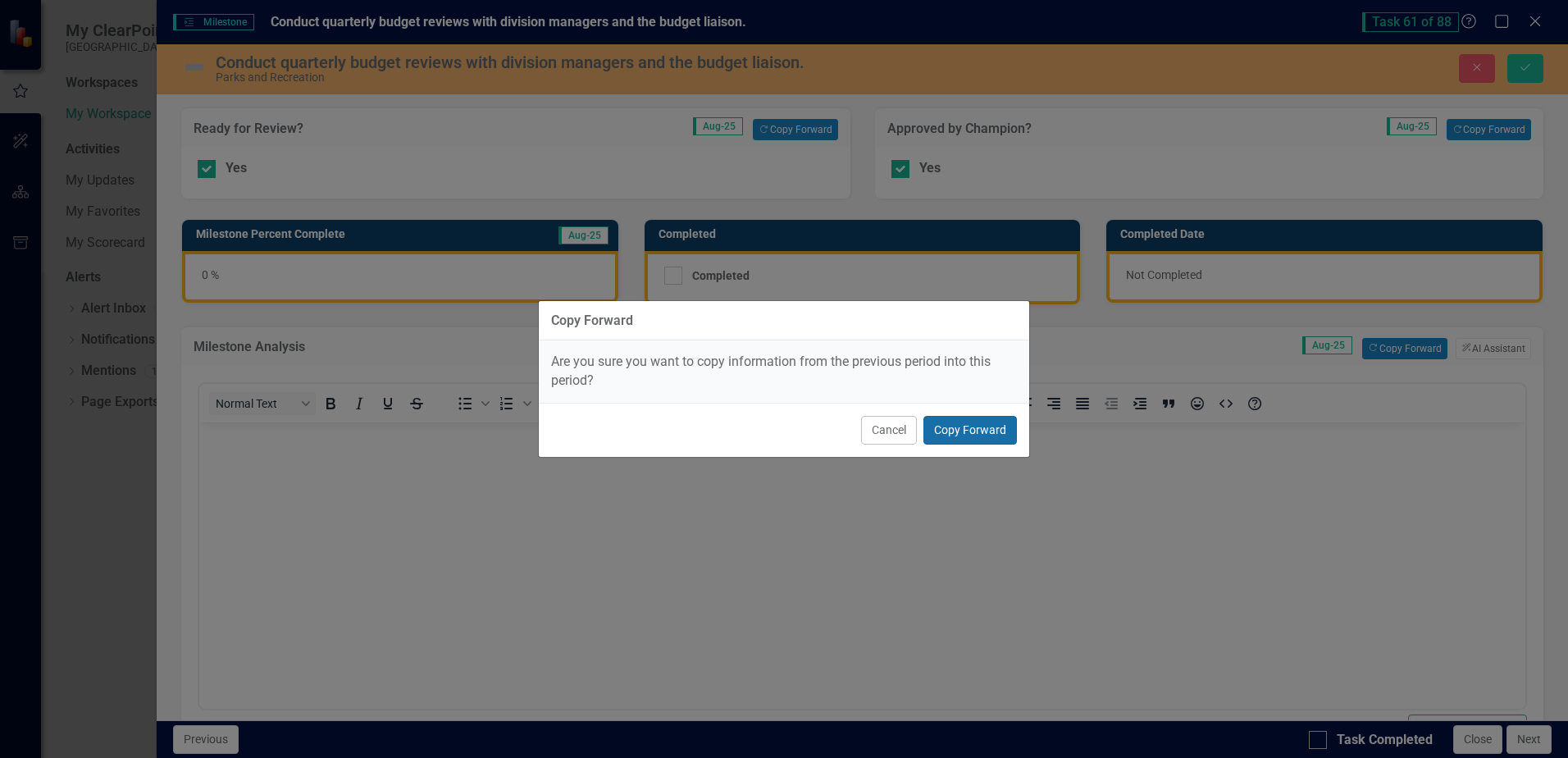
click at [963, 427] on button "Copy Forward" at bounding box center [970, 431] width 94 height 29
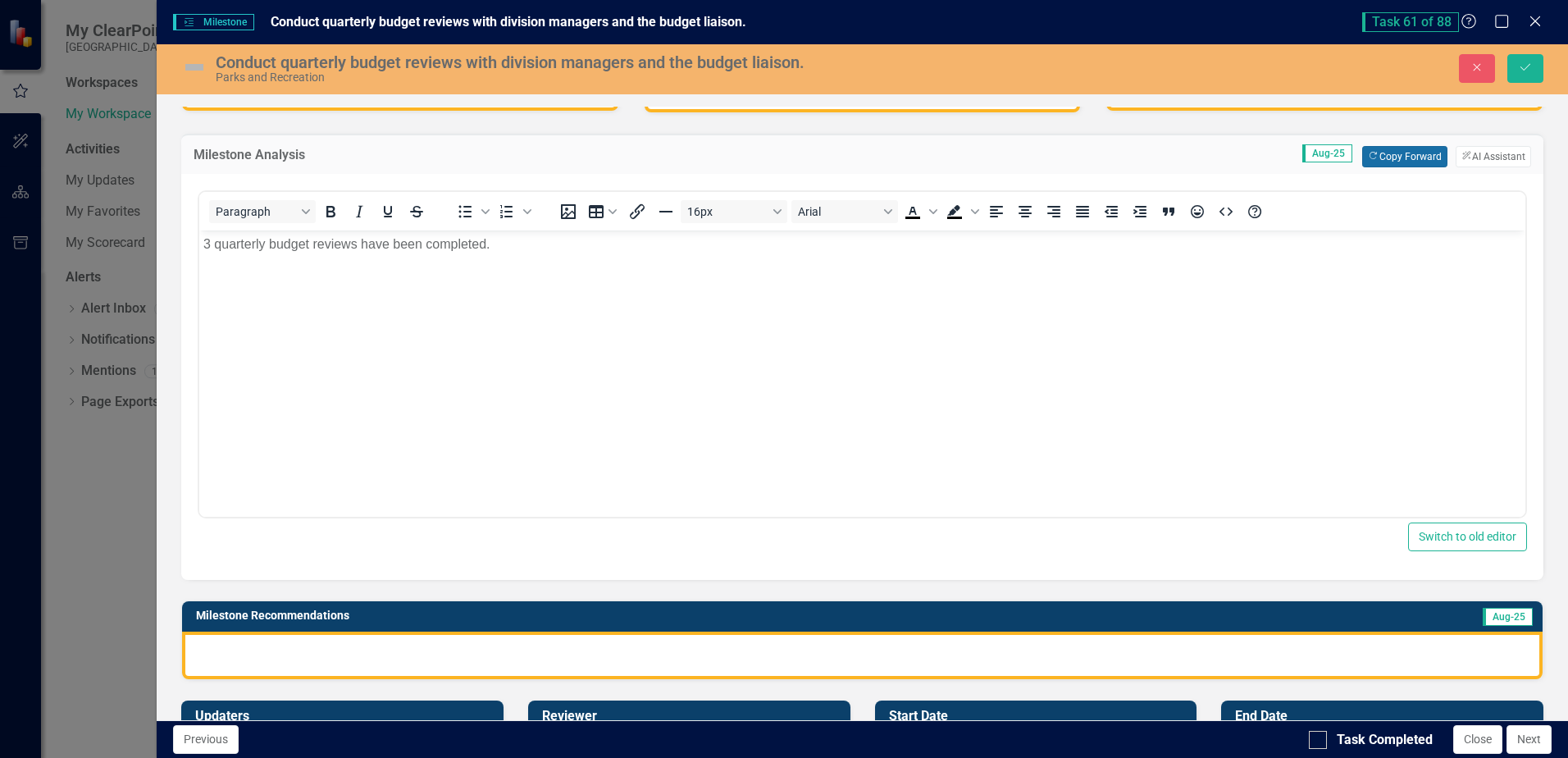
scroll to position [398, 0]
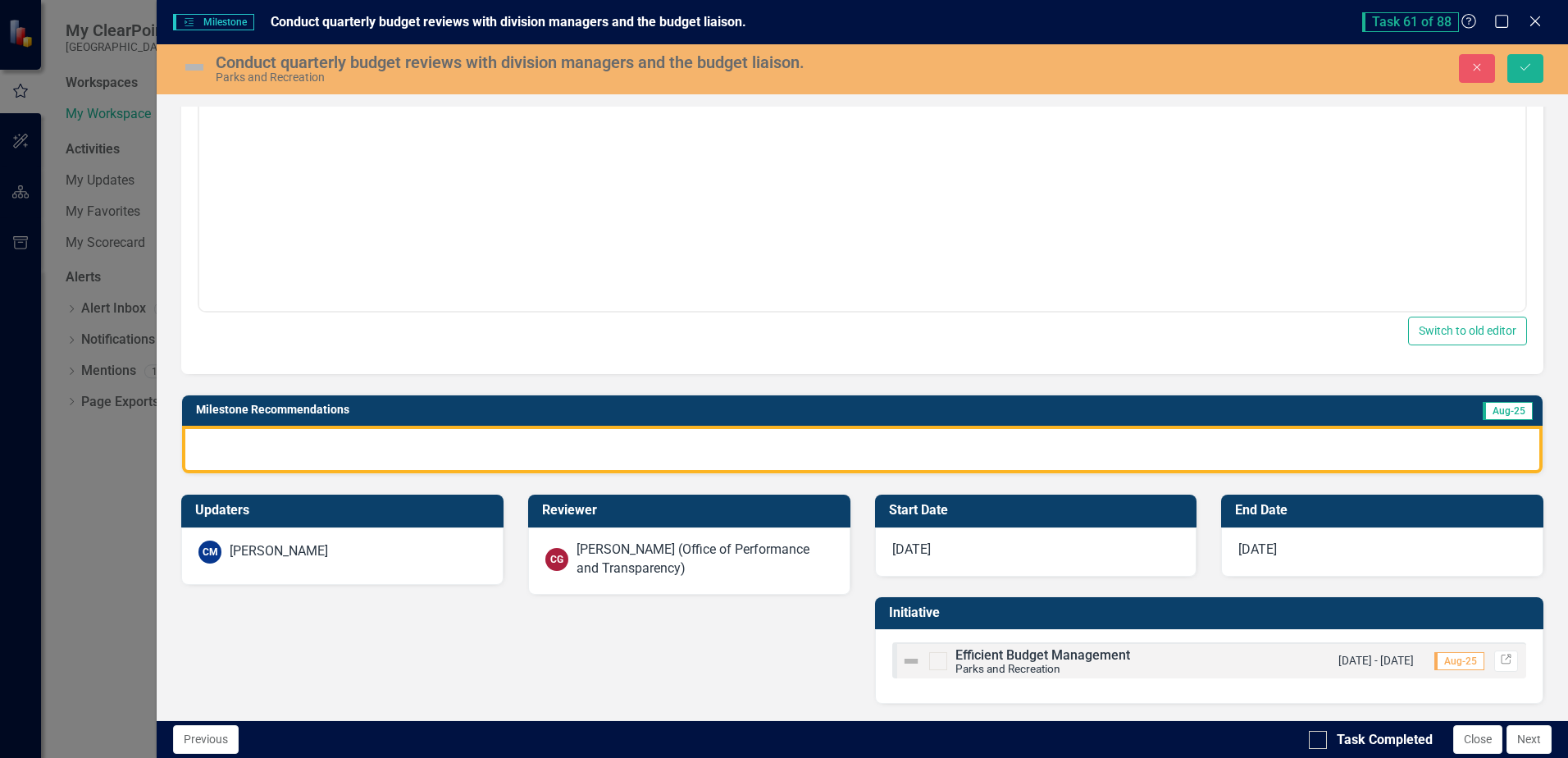
click at [422, 447] on div at bounding box center [862, 449] width 1360 height 47
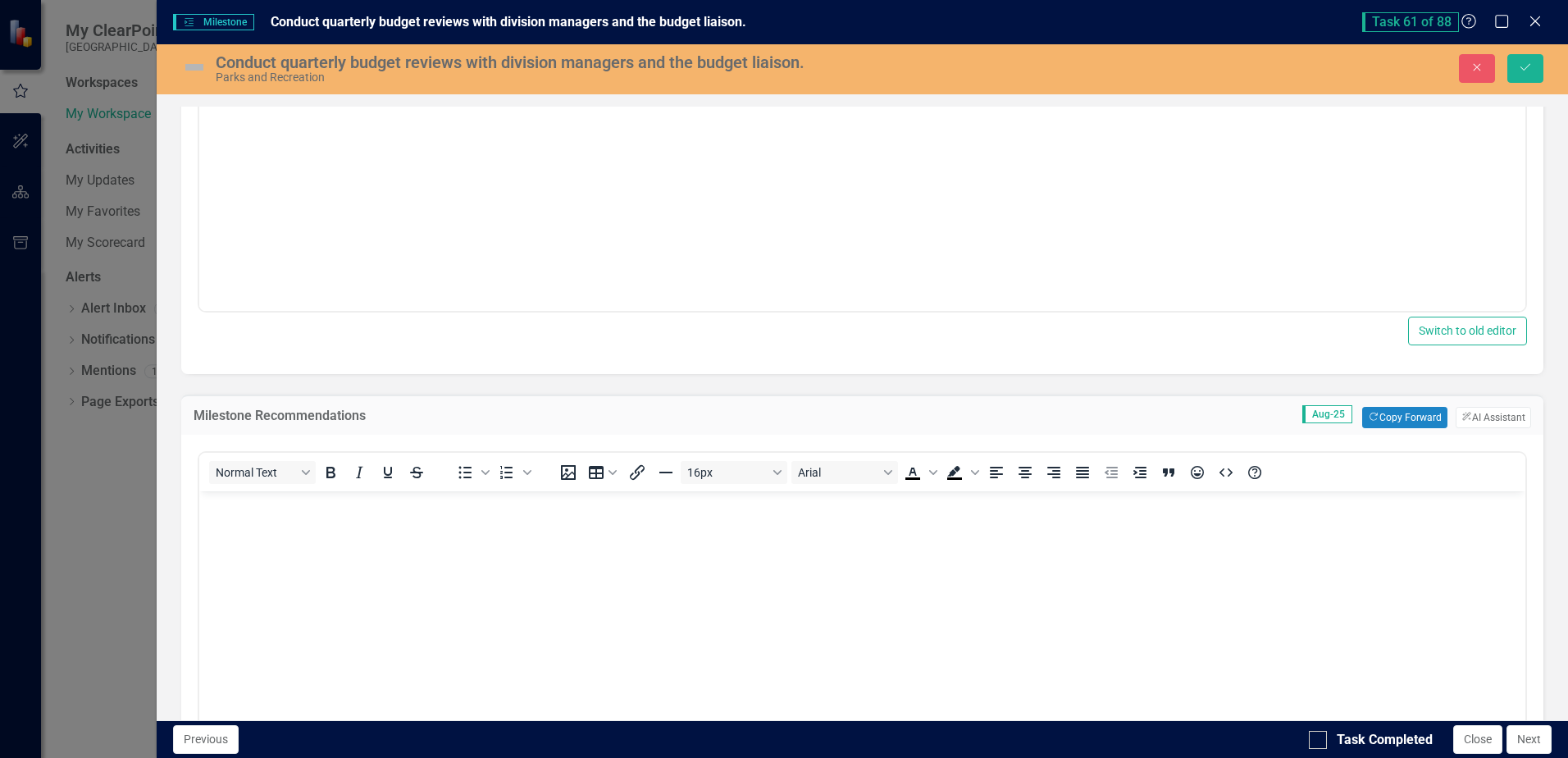
scroll to position [0, 0]
click at [1389, 418] on button "Copy Forward Copy Forward" at bounding box center [1404, 417] width 85 height 21
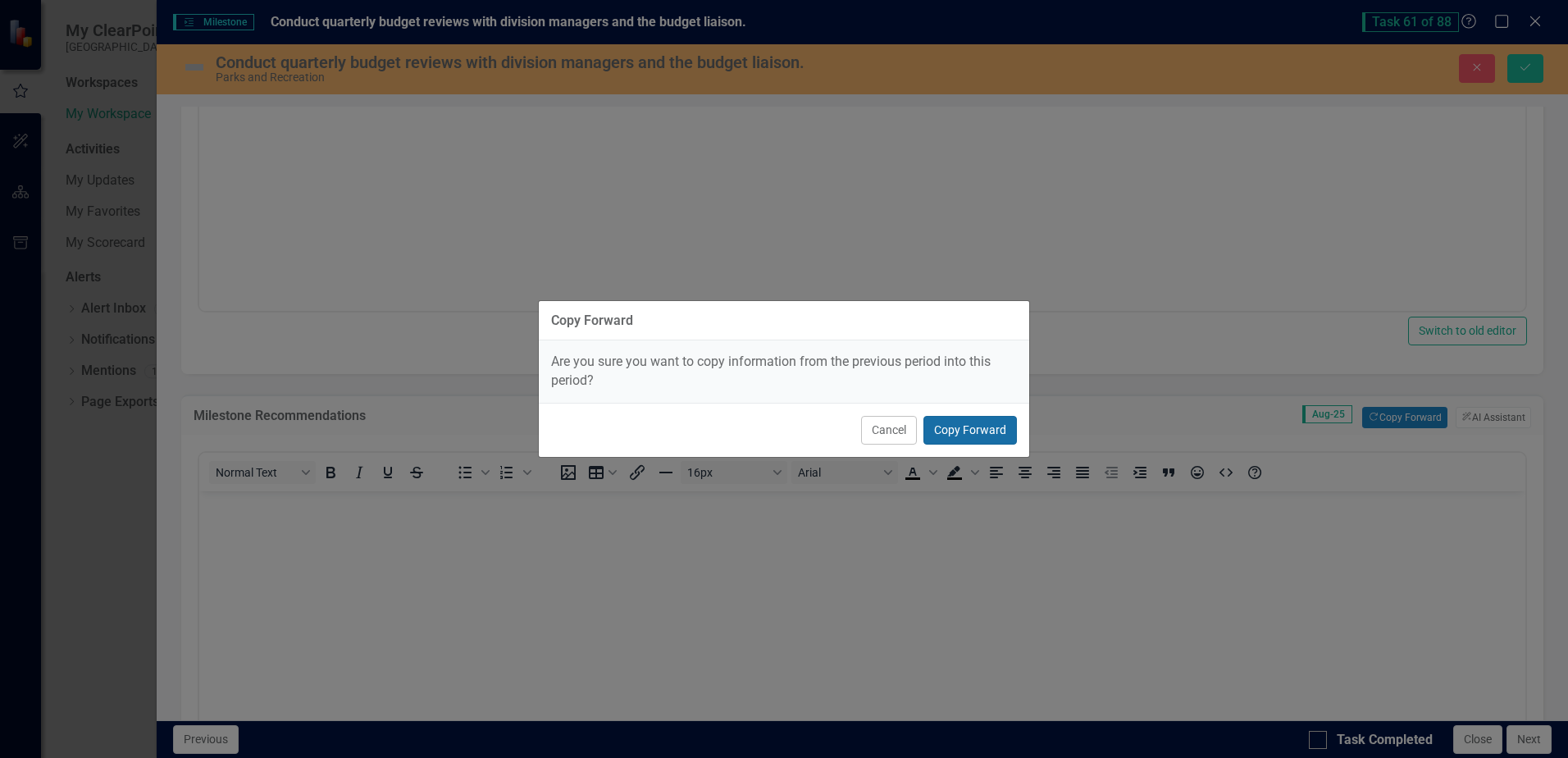
click at [983, 425] on button "Copy Forward" at bounding box center [970, 431] width 94 height 29
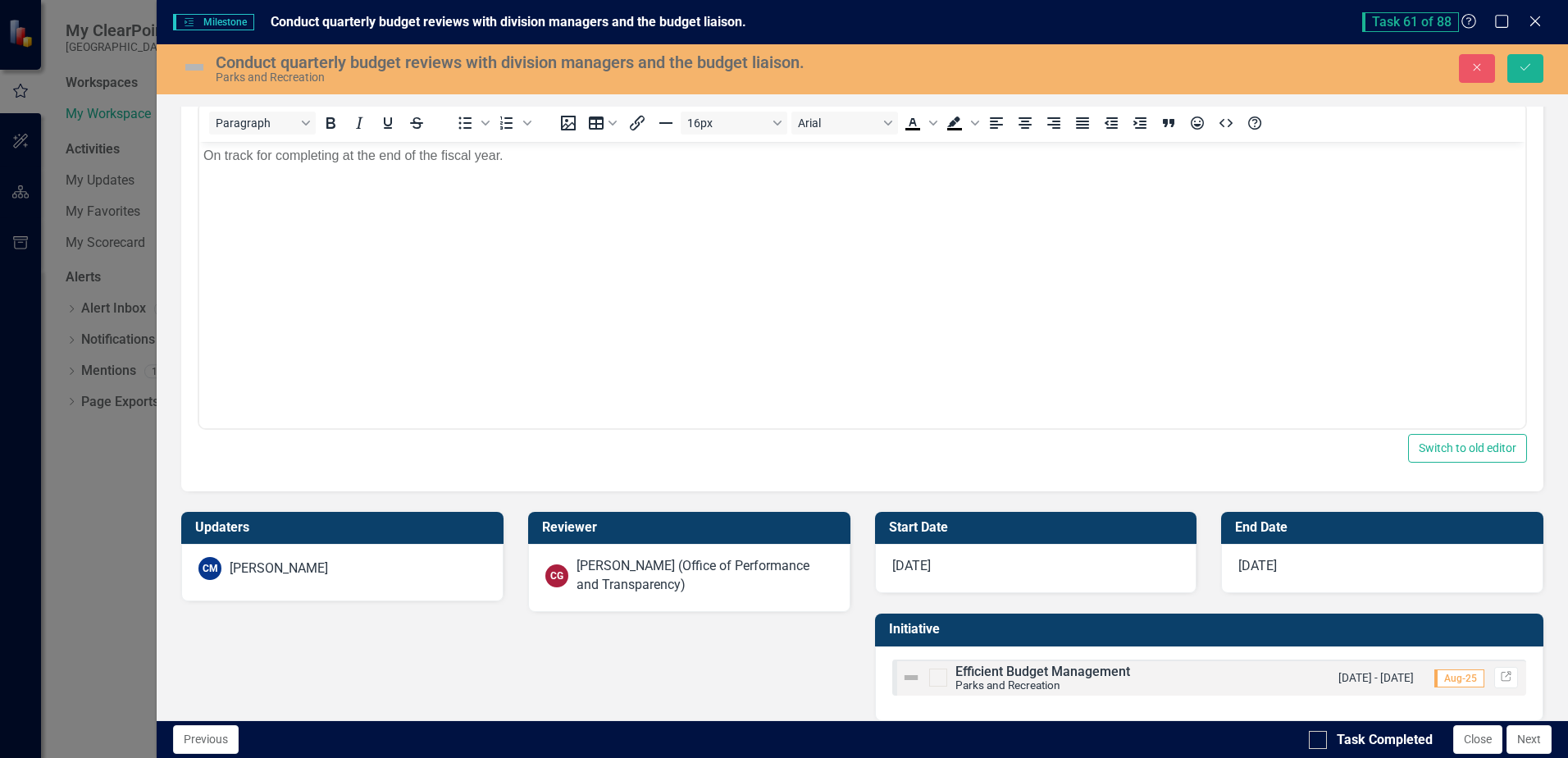
scroll to position [763, 0]
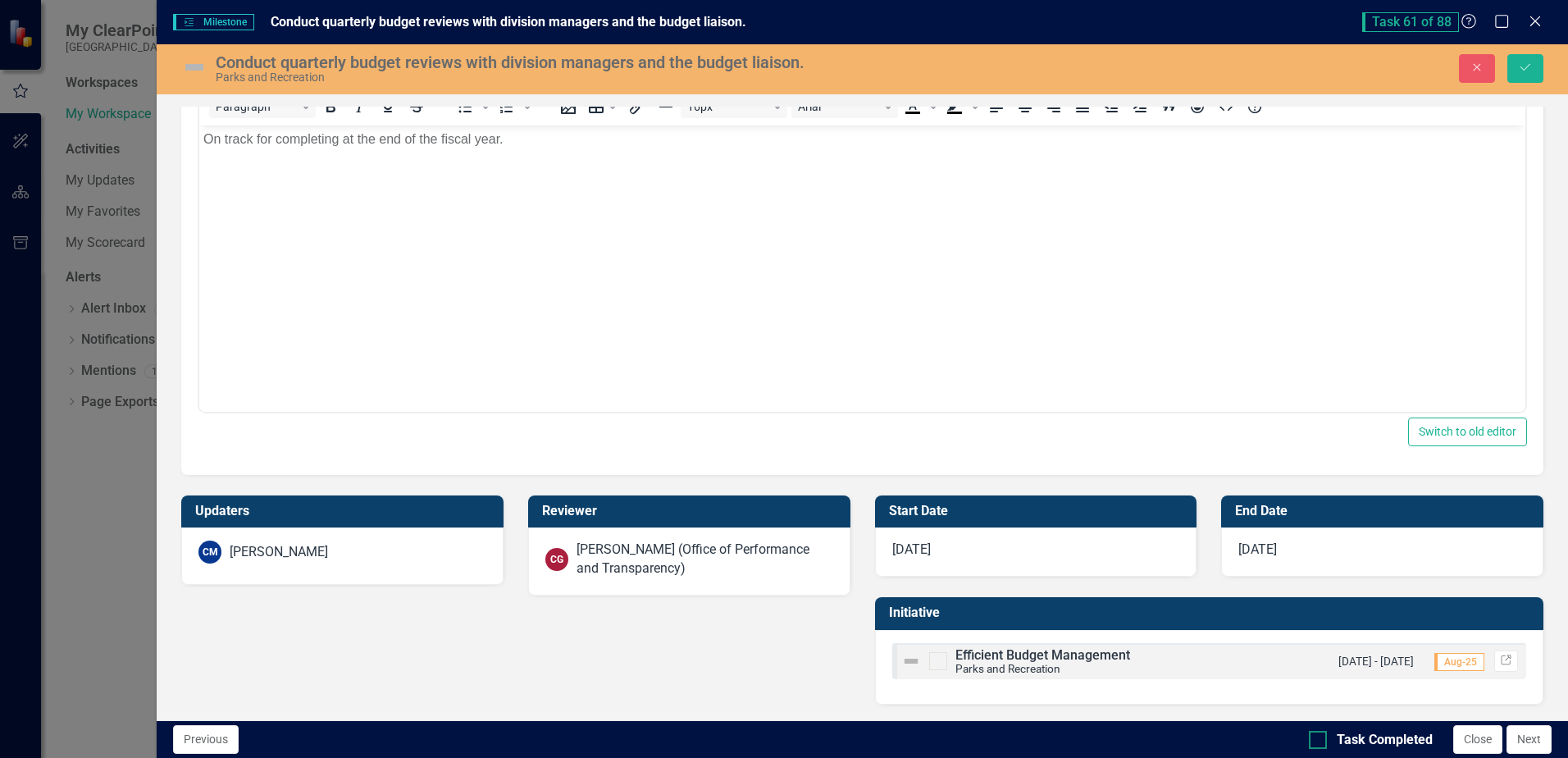
click at [1329, 742] on div "Task Completed" at bounding box center [1370, 740] width 124 height 19
click at [1319, 742] on input "Task Completed" at bounding box center [1314, 736] width 11 height 11
checkbox input "true"
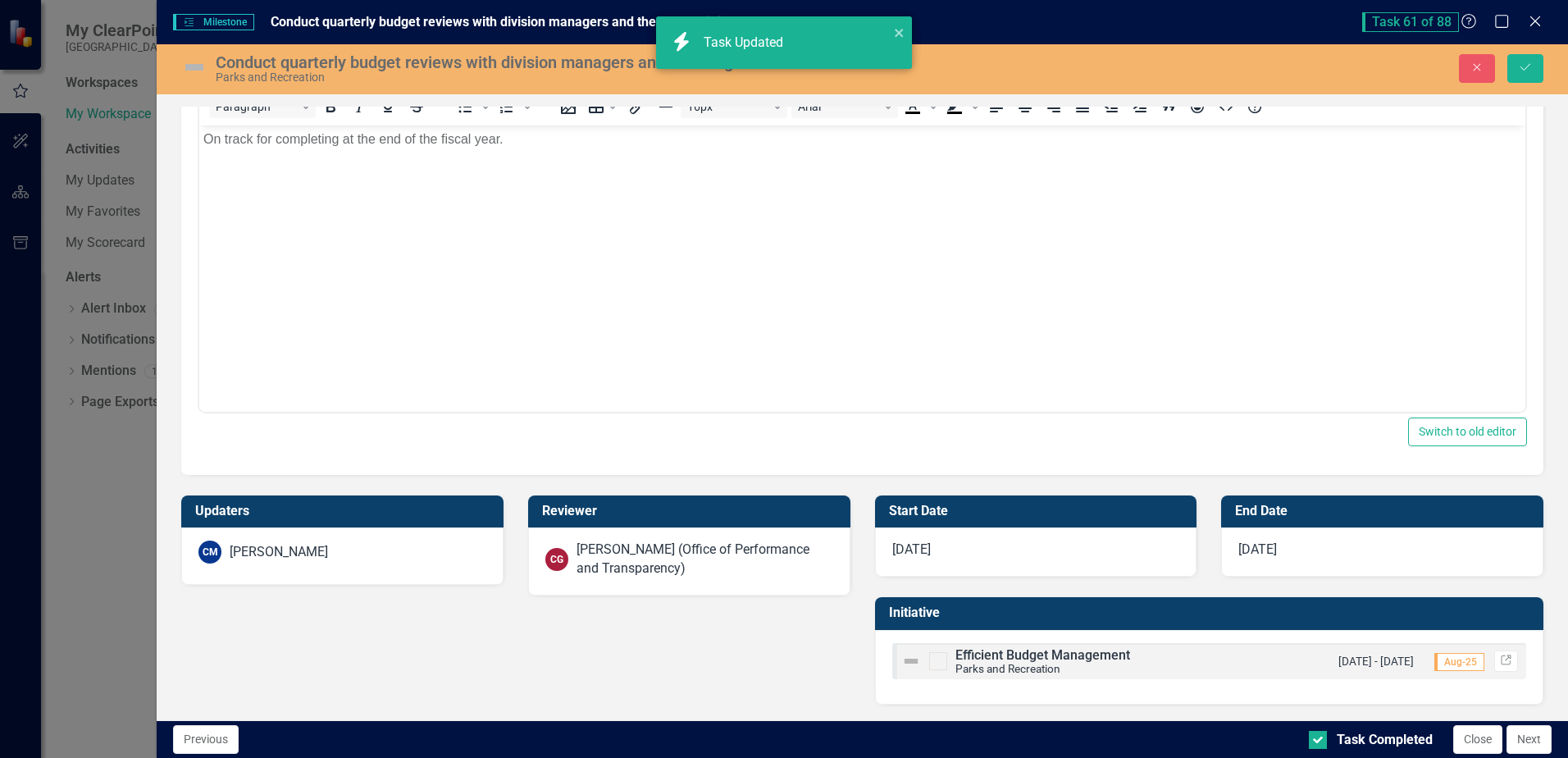
checkbox input "true"
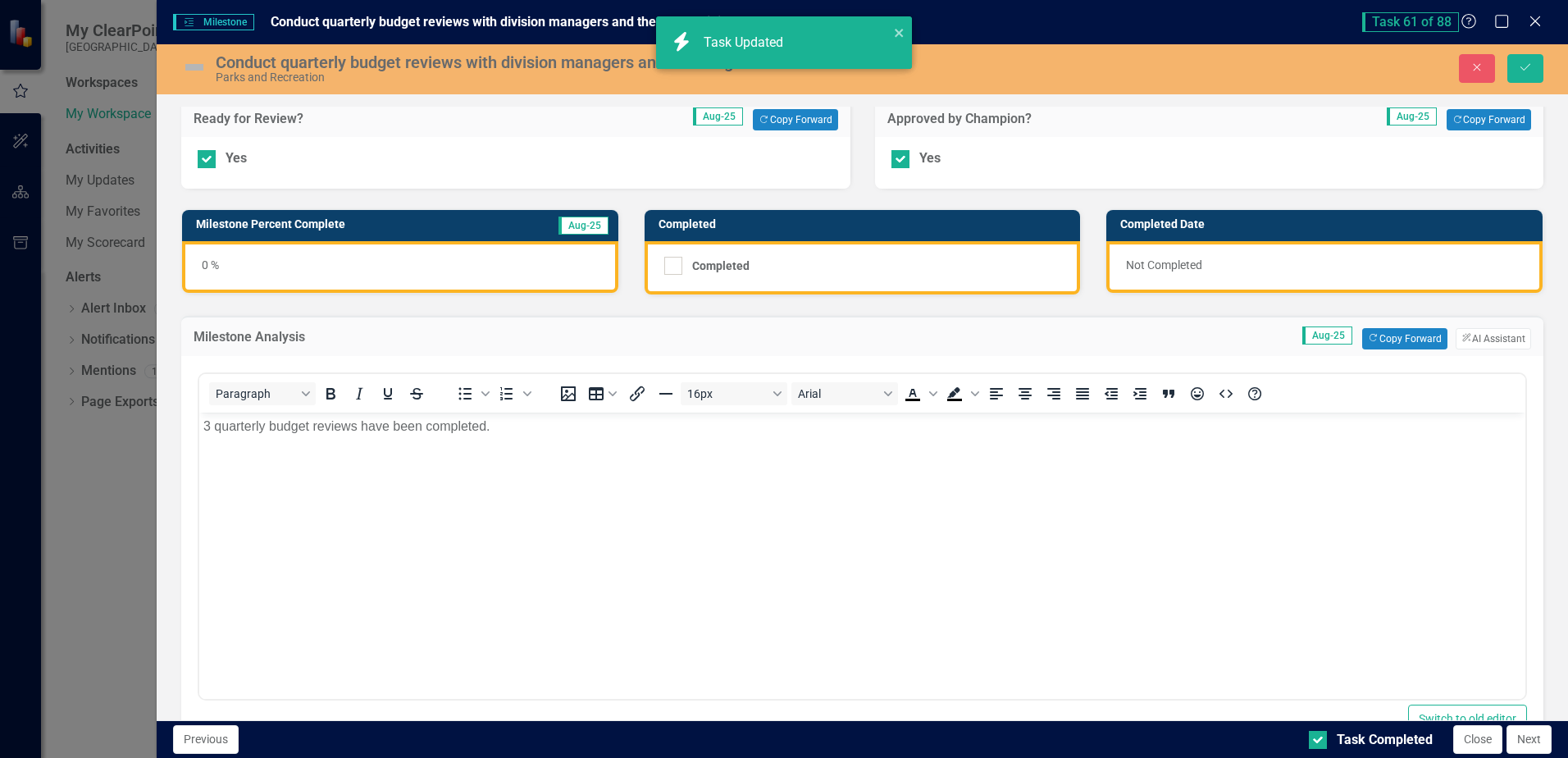
scroll to position [0, 0]
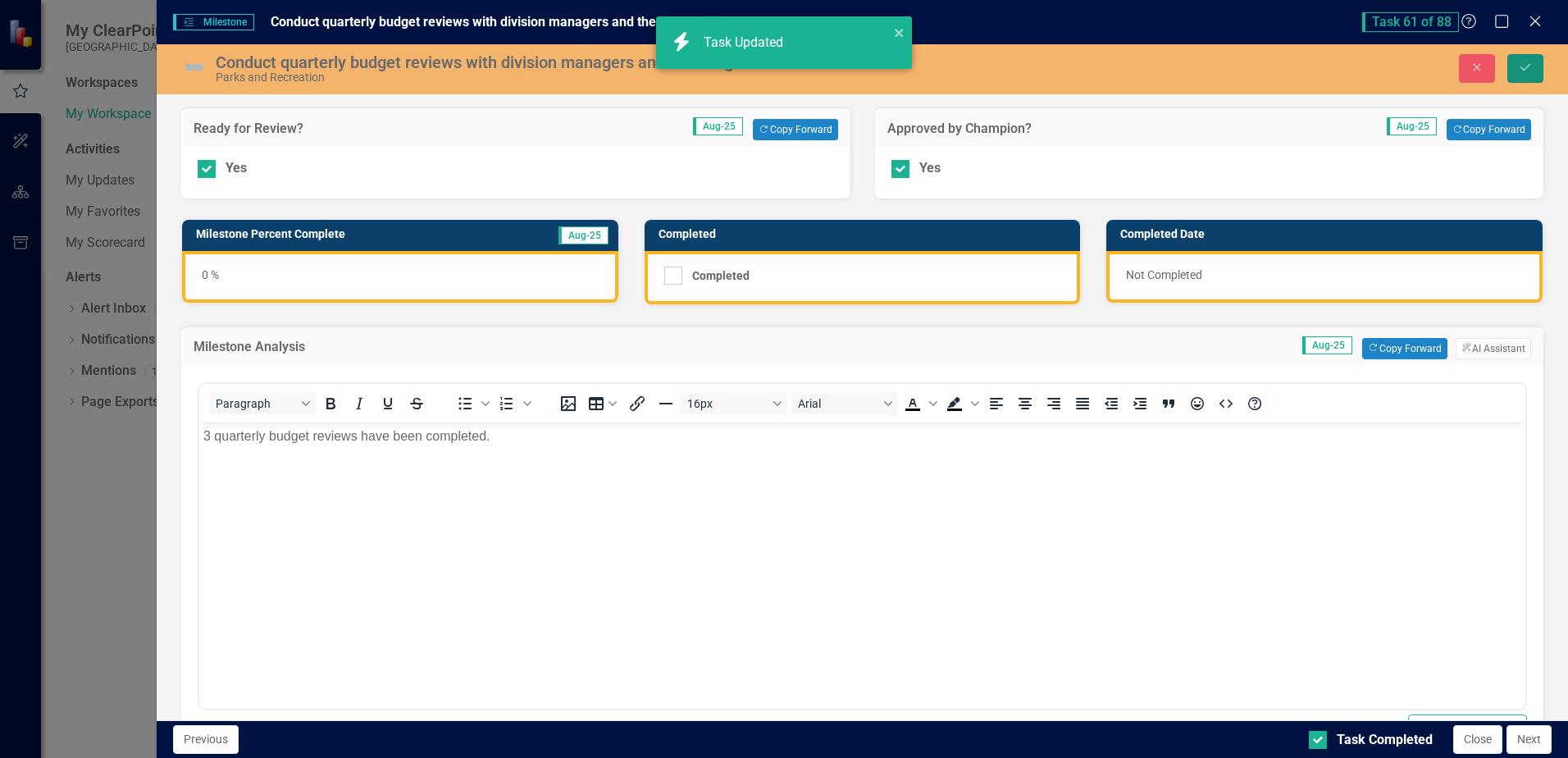
click at [1512, 62] on button "Save" at bounding box center [1525, 68] width 36 height 29
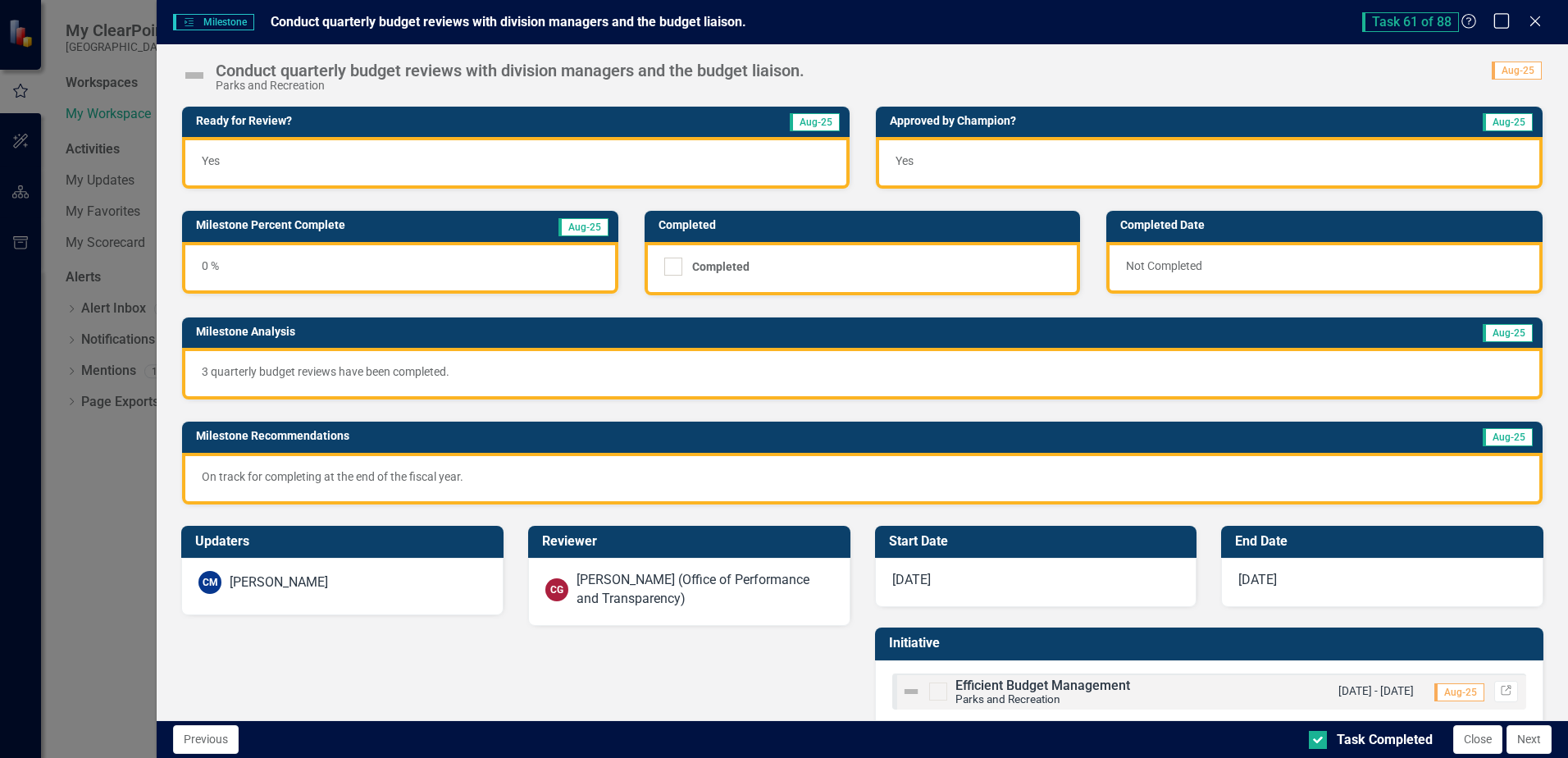
click at [1502, 22] on icon "Maximize" at bounding box center [1502, 20] width 21 height 15
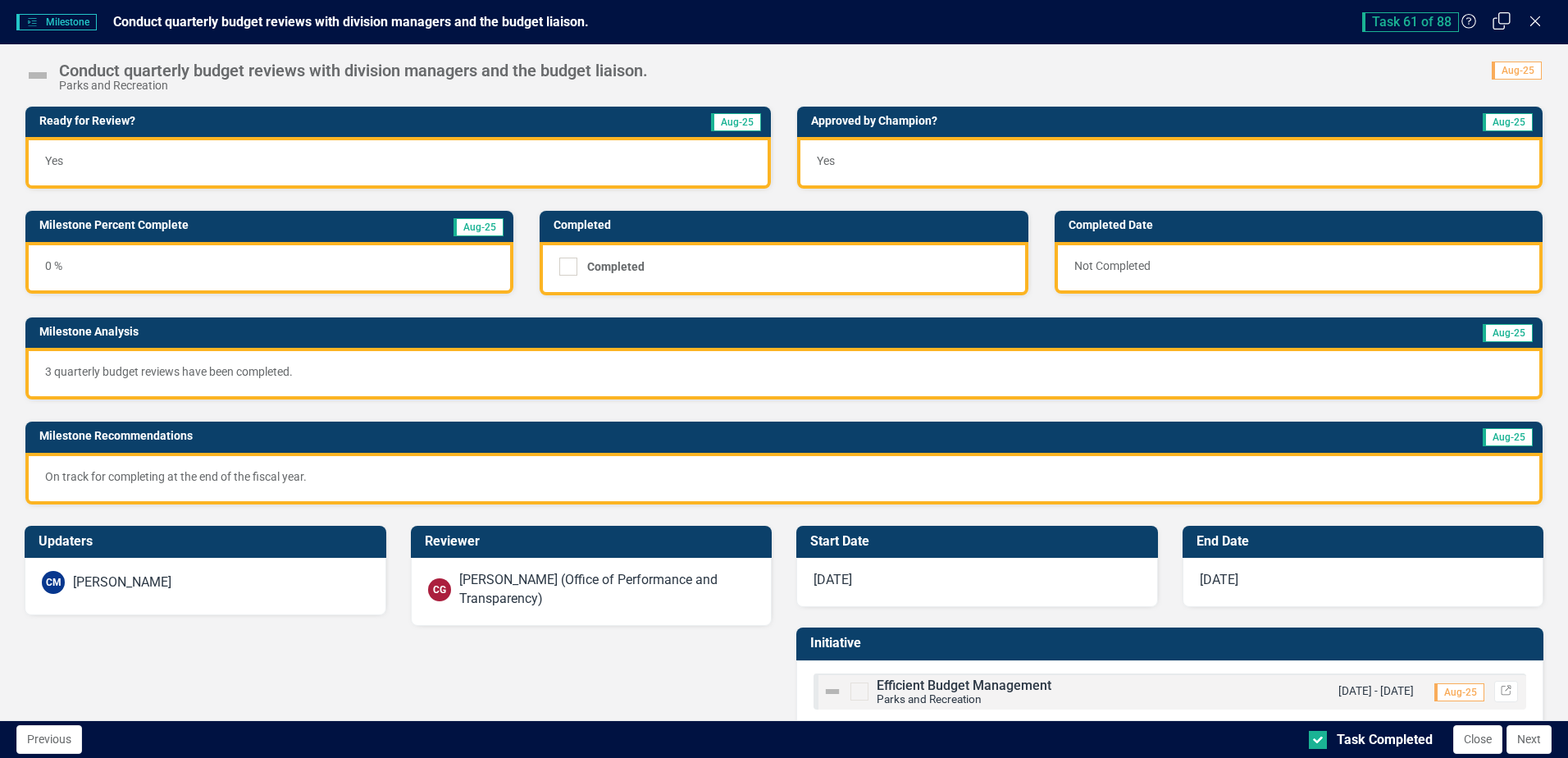
click at [1507, 16] on icon "Restore" at bounding box center [1502, 20] width 21 height 15
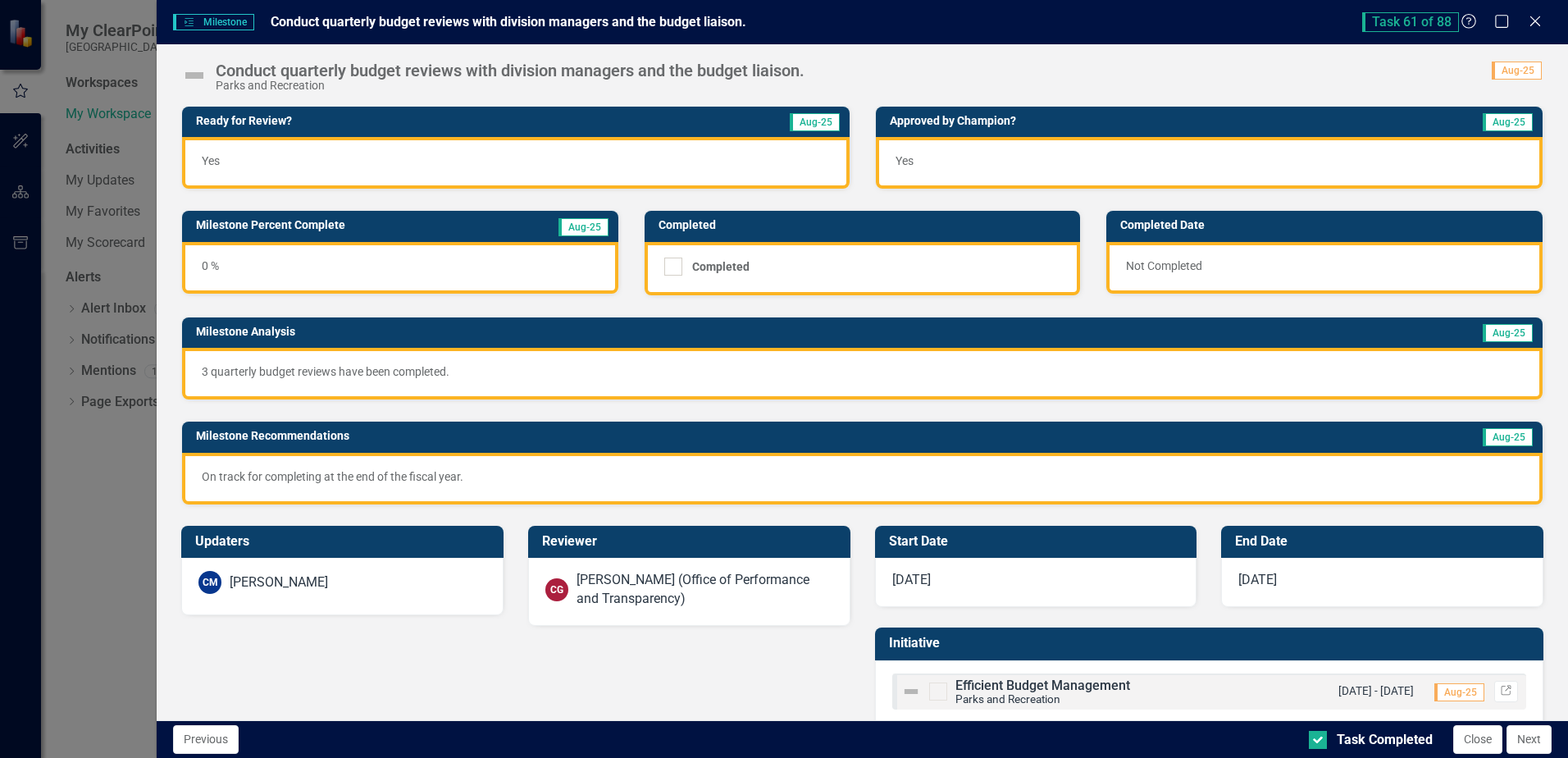
drag, startPoint x: 1527, startPoint y: 21, endPoint x: 1527, endPoint y: 35, distance: 14.0
click at [1527, 21] on icon "Close" at bounding box center [1535, 21] width 16 height 13
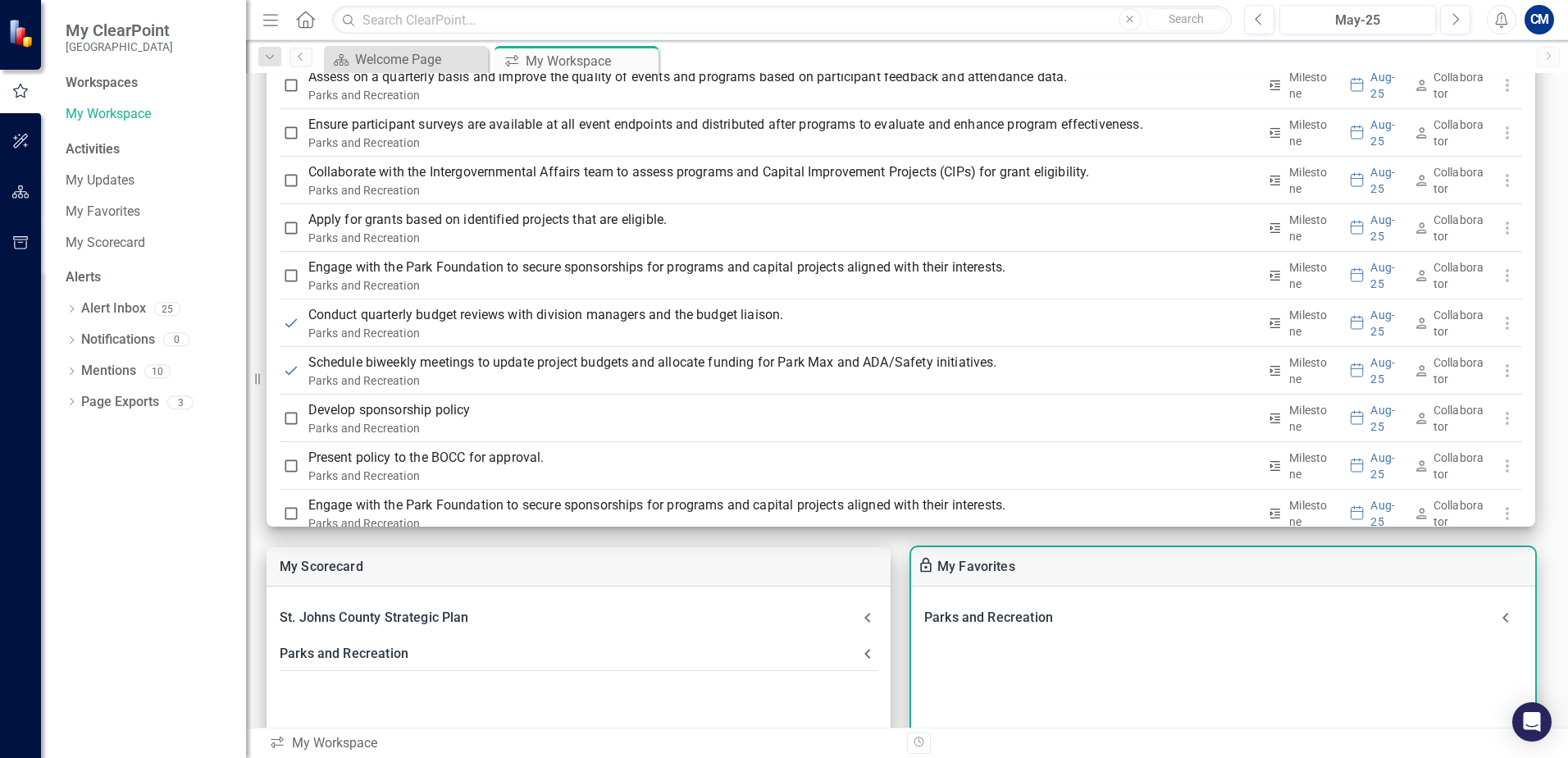
click at [1216, 688] on div "Parks and Recreation Complete an assessment of current facilities and assets re…" at bounding box center [1222, 704] width 624 height 235
